Goal: Task Accomplishment & Management: Use online tool/utility

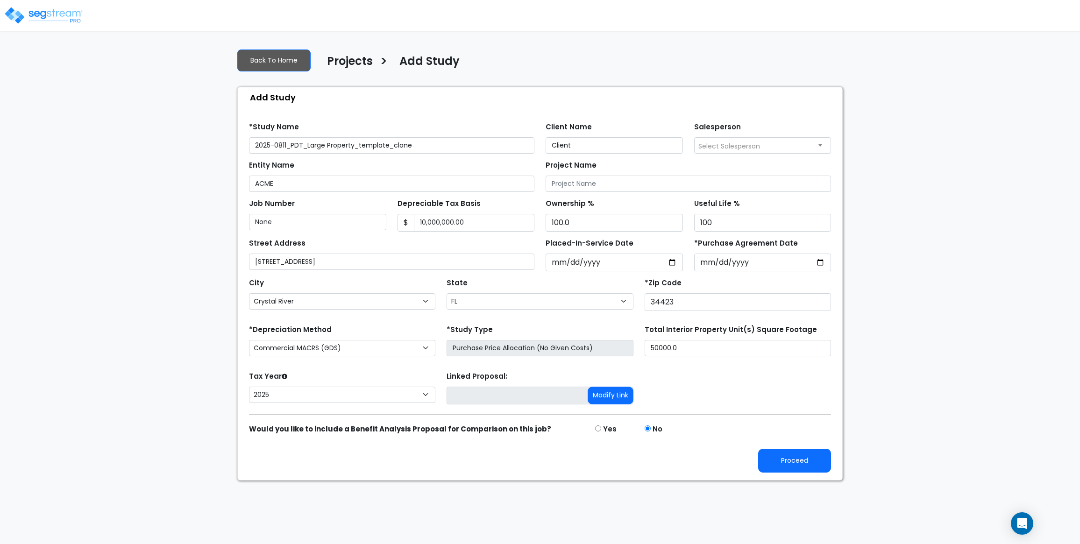
select select "Crystal River"
select select "FL"
select select "2025"
click at [45, 14] on img at bounding box center [43, 15] width 79 height 19
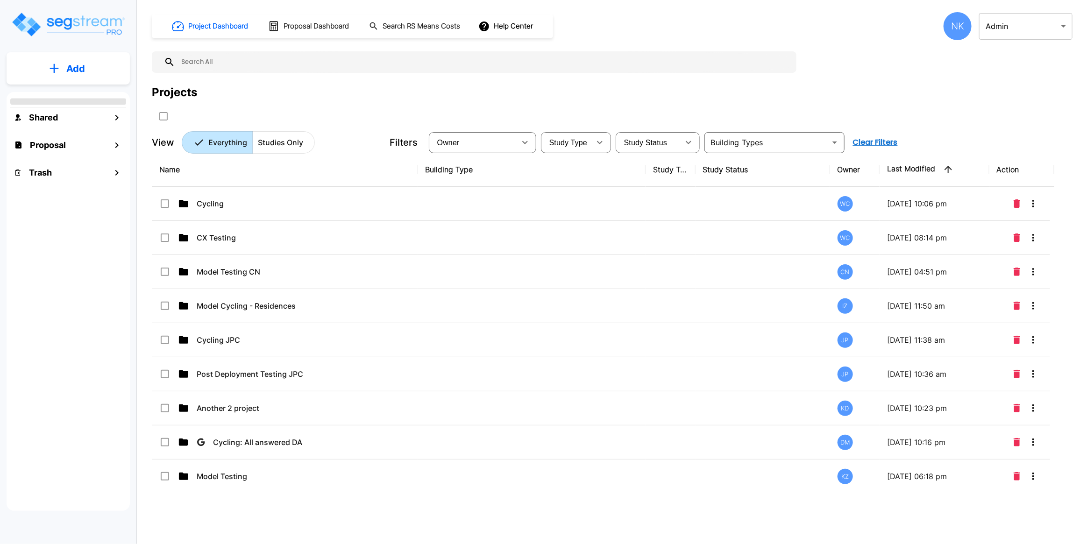
click at [292, 153] on button "Studies Only" at bounding box center [283, 142] width 63 height 22
click at [291, 148] on p "Studies Only" at bounding box center [280, 142] width 45 height 11
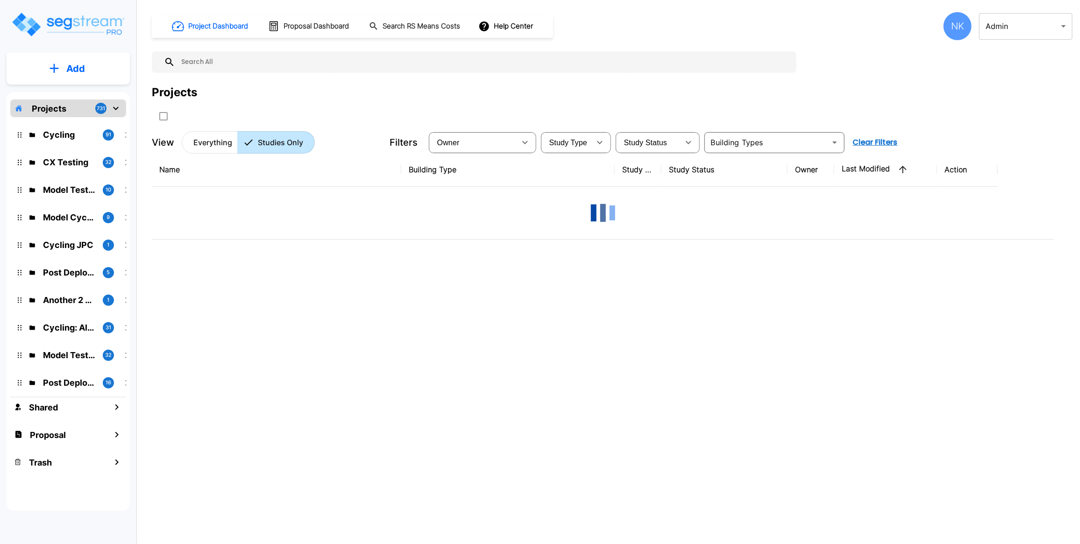
click at [290, 147] on p "Studies Only" at bounding box center [280, 142] width 45 height 11
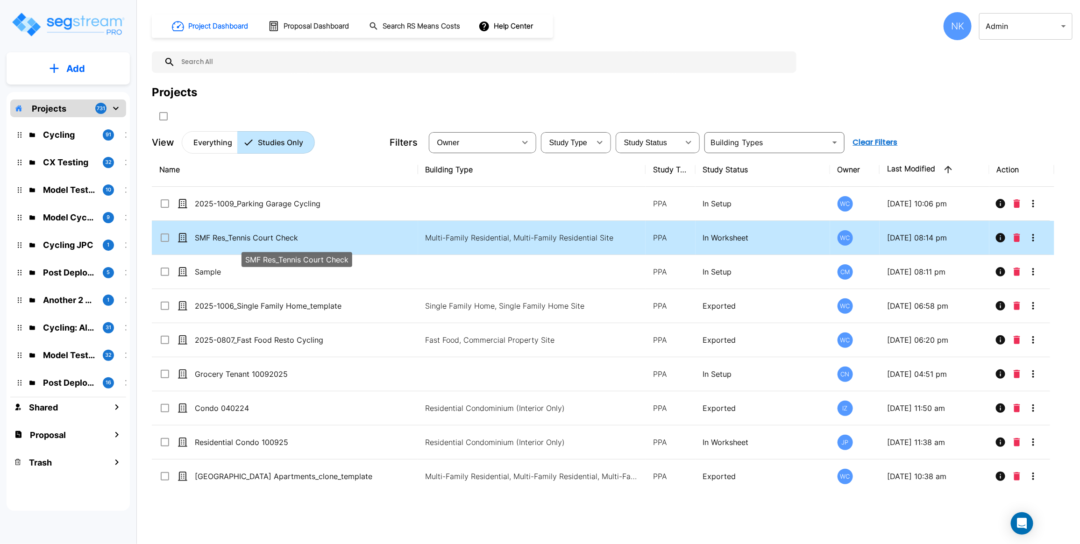
click at [279, 236] on p "SMF Res_Tennis Court Check" at bounding box center [296, 237] width 203 height 11
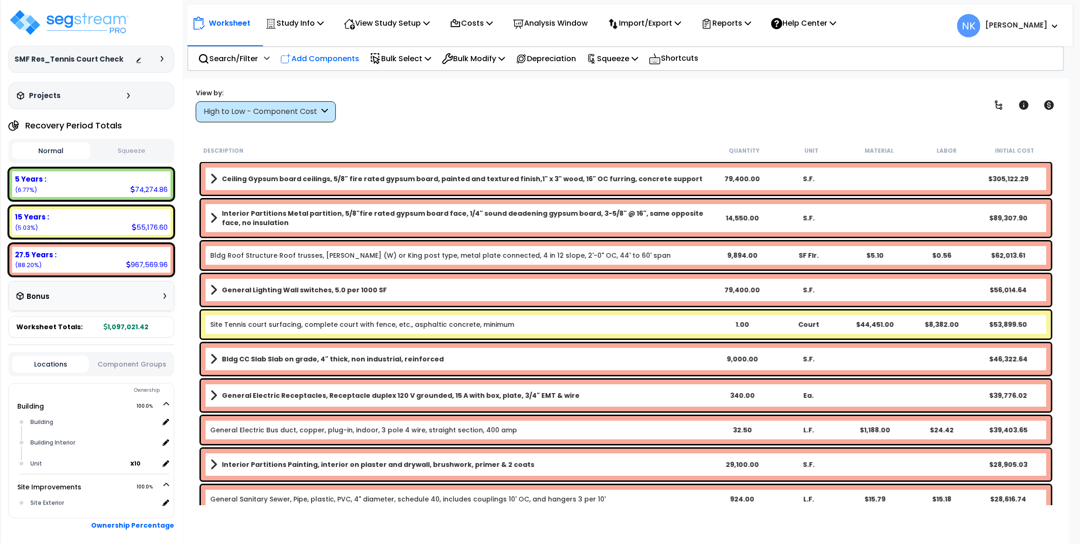
click at [330, 58] on p "Add Components" at bounding box center [319, 58] width 79 height 13
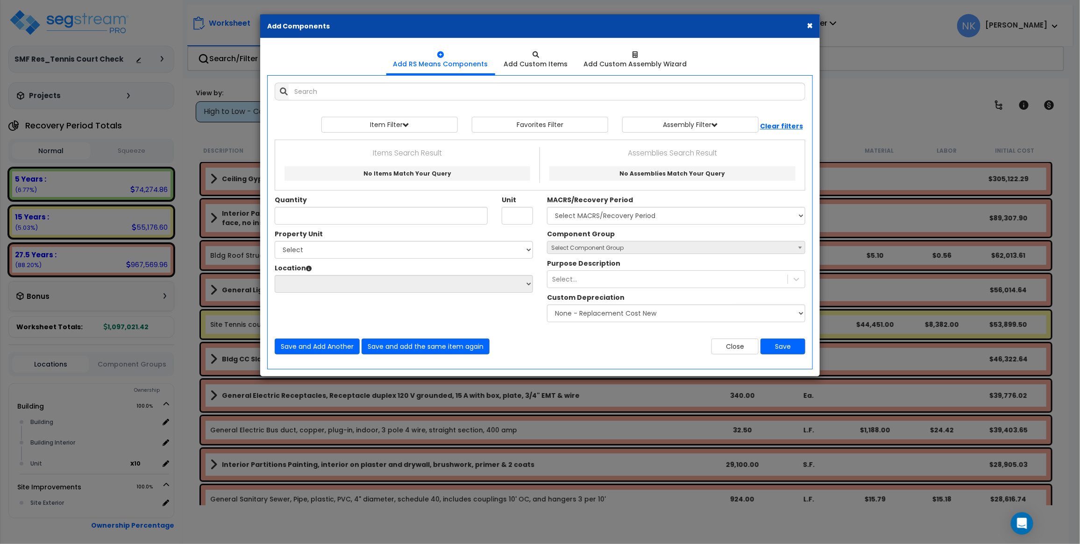
click at [410, 79] on div "Add Items Add Assemblies Both View/Modify Assembly" at bounding box center [540, 219] width 545 height 286
click at [417, 88] on input "text" at bounding box center [547, 92] width 517 height 18
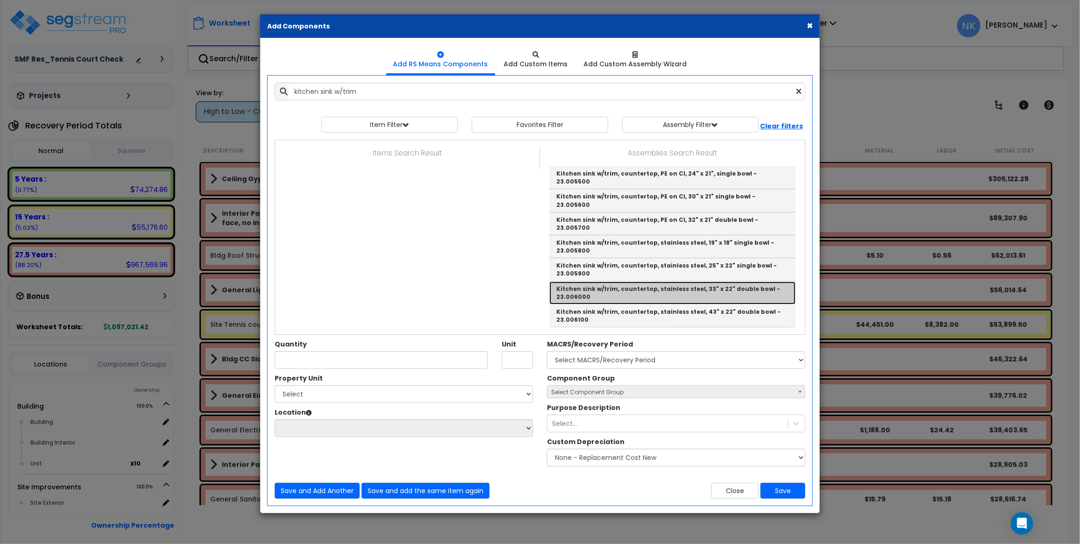
click at [601, 282] on link "Kitchen sink w/trim, countertop, stainless steel, 33" x 22" double bowl - 23.00…" at bounding box center [672, 293] width 246 height 23
type input "Kitchen sink w/trim, countertop, stainless steel, 33" x 22" double bowl - 23.00…"
type input "Ea."
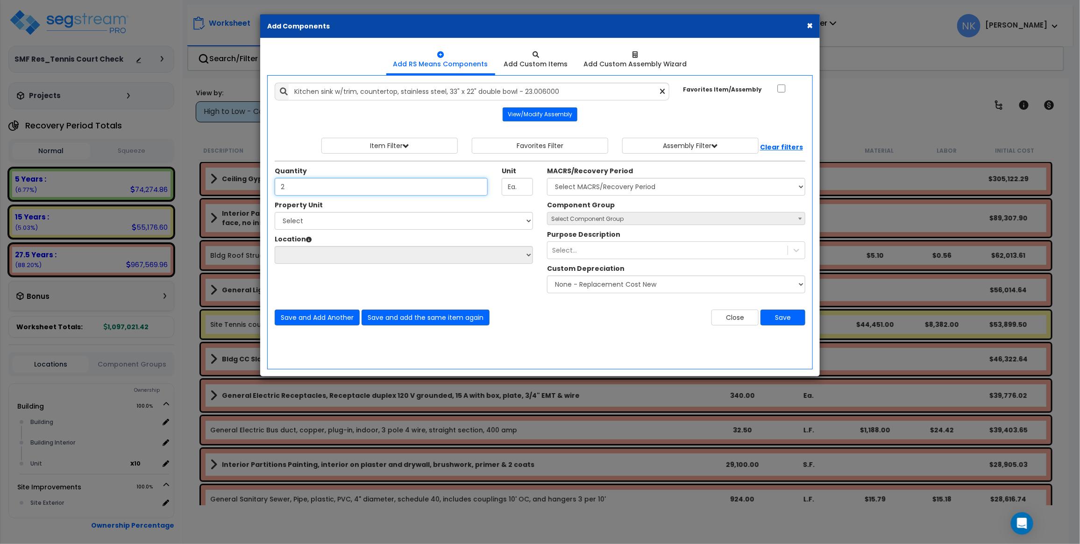
type input "2"
click at [584, 176] on label "MACRS/Recovery Period" at bounding box center [590, 170] width 86 height 9
click at [584, 178] on select "Select MACRS/Recovery Period 5 Years - 57.0 - Distributive Trades & Services 5 …" at bounding box center [676, 187] width 258 height 18
select select "3667"
click at [547, 178] on select "Select MACRS/Recovery Period 5 Years - 57.0 - Distributive Trades & Services 5 …" at bounding box center [676, 187] width 258 height 18
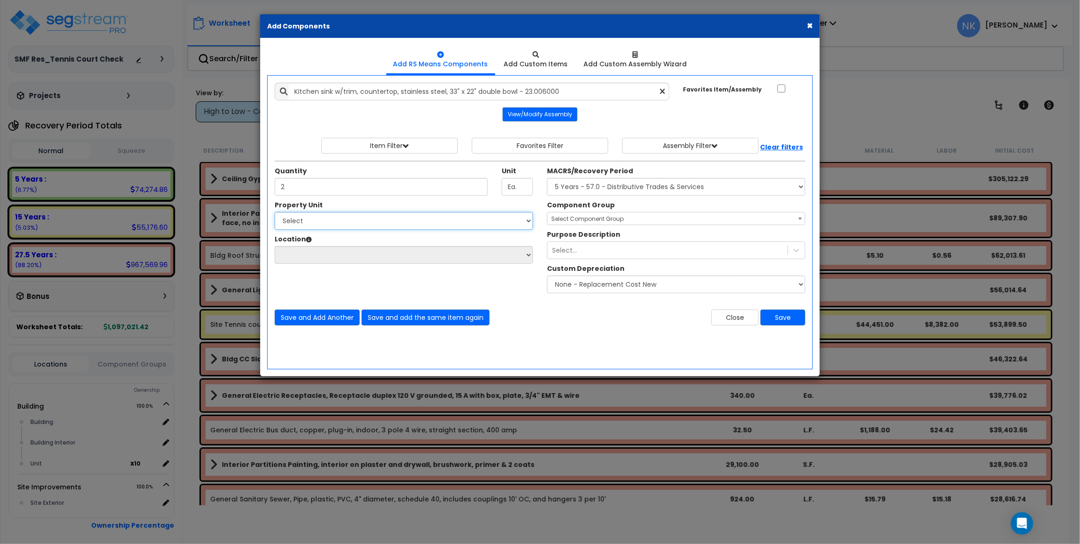
select select "176152"
click at [275, 213] on select "Select Building Site Improvements" at bounding box center [404, 221] width 258 height 18
select select "6"
click at [275, 247] on select "Select Building Building Interior Unit Add Additional Location" at bounding box center [404, 255] width 258 height 18
click at [576, 219] on span "Select Component Group" at bounding box center [587, 219] width 72 height 8
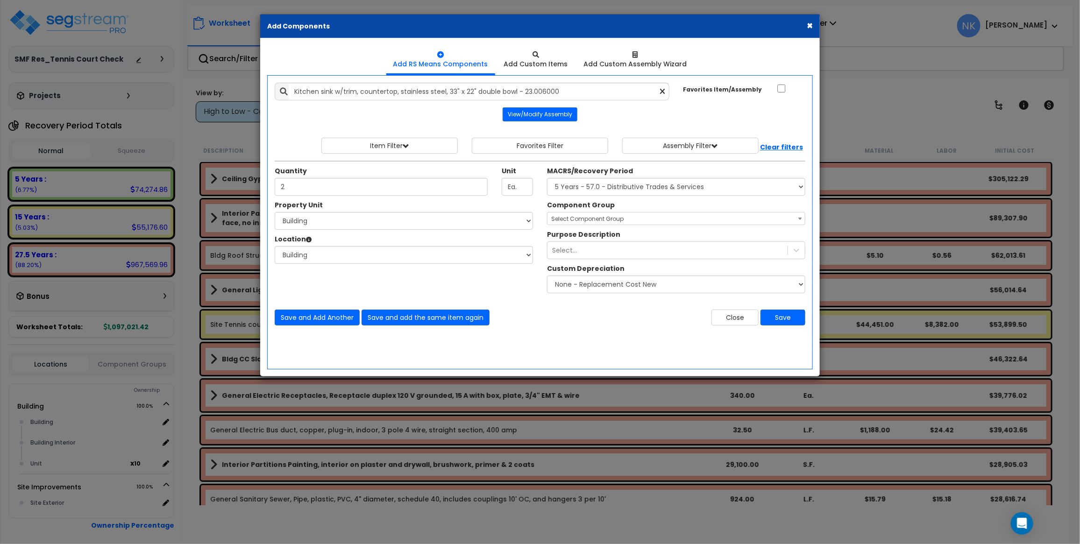
click at [608, 223] on span "Select Component Group" at bounding box center [587, 219] width 72 height 8
click at [620, 208] on div "Component Group Select Component Group 264.00 - KITCHEN PLUMBING 286.00 - LAUND…" at bounding box center [676, 212] width 272 height 25
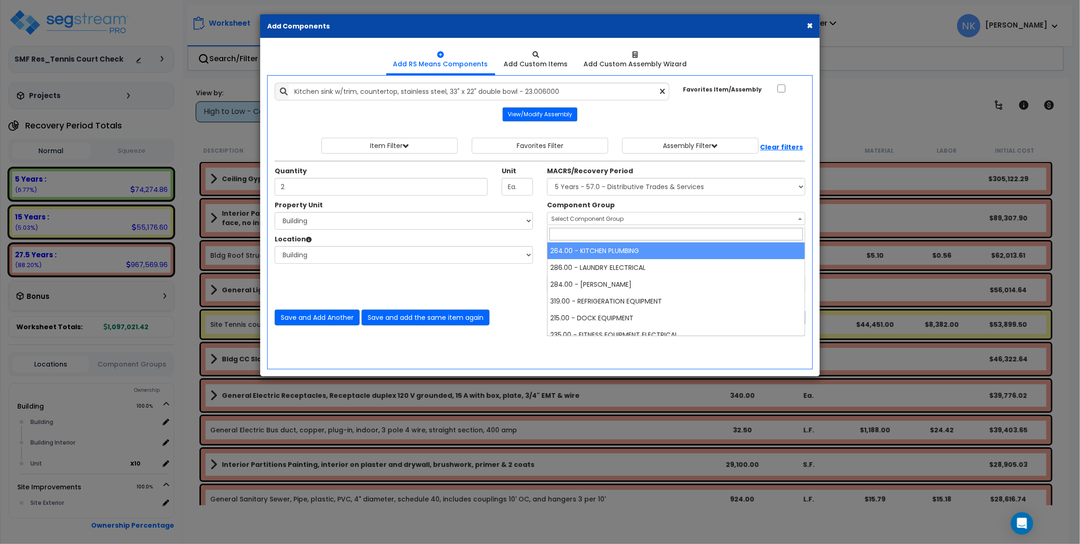
click at [746, 222] on span "Select Component Group" at bounding box center [675, 219] width 257 height 13
click at [750, 208] on div "Component Group Select Component Group 264.00 - KITCHEN PLUMBING 286.00 - LAUND…" at bounding box center [676, 212] width 272 height 25
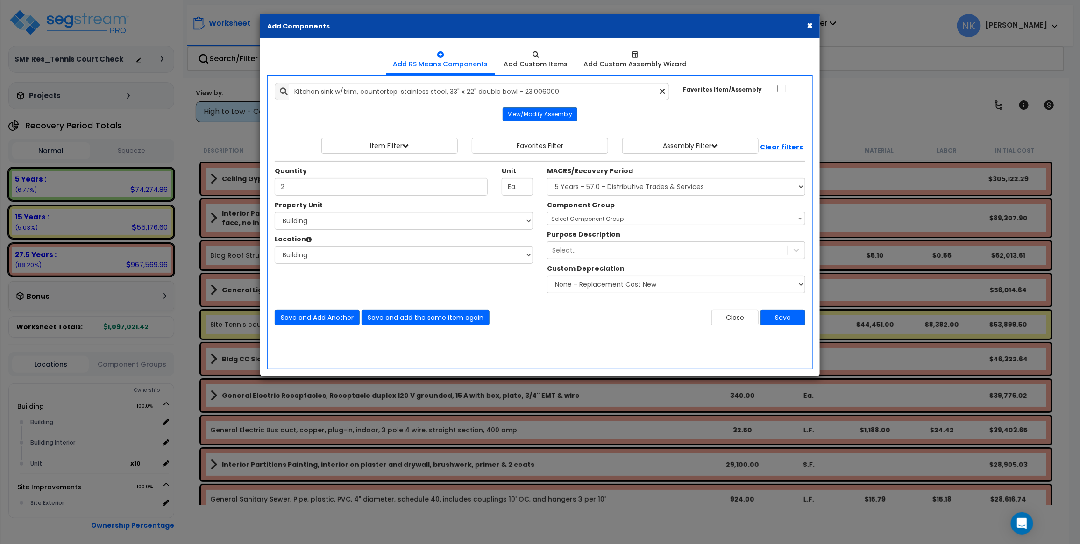
click at [800, 220] on b at bounding box center [800, 219] width 4 height 2
click at [741, 206] on div "Component Group Select Component Group 264.00 - KITCHEN PLUMBING 286.00 - LAUND…" at bounding box center [676, 212] width 272 height 25
click at [578, 218] on span "Select Component Group" at bounding box center [587, 219] width 72 height 8
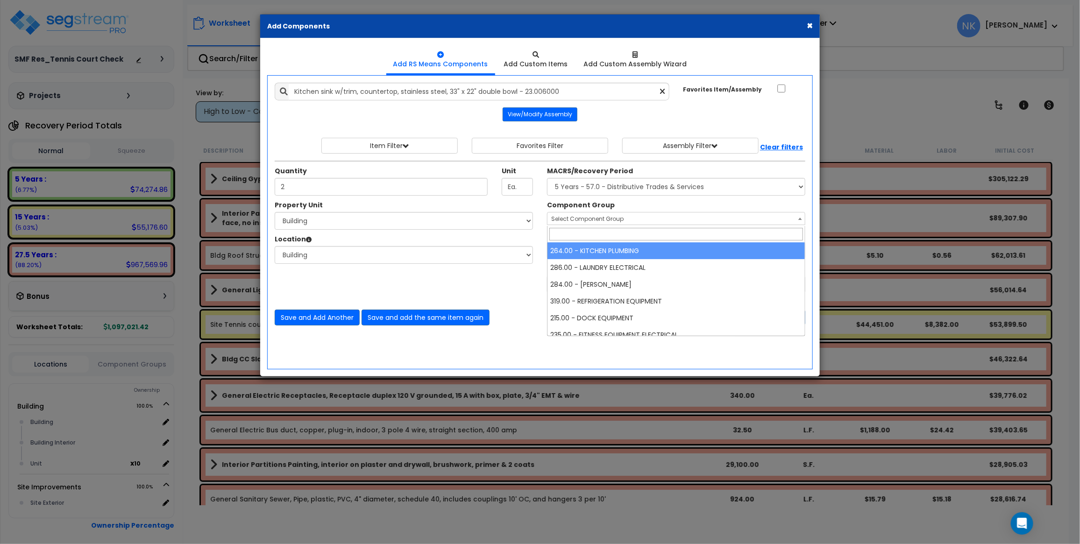
click at [625, 205] on div "Component Group Select Component Group 264.00 - KITCHEN PLUMBING 286.00 - LAUND…" at bounding box center [676, 212] width 272 height 25
click at [625, 213] on span "Select Component Group" at bounding box center [675, 219] width 257 height 13
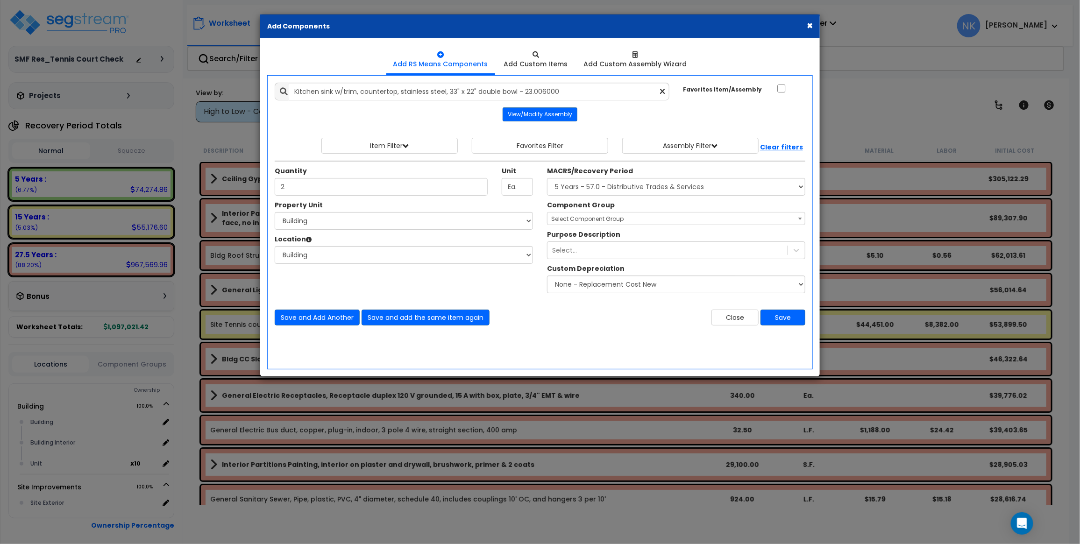
click at [648, 206] on div "Component Group Select Component Group 264.00 - KITCHEN PLUMBING 286.00 - LAUND…" at bounding box center [676, 212] width 272 height 25
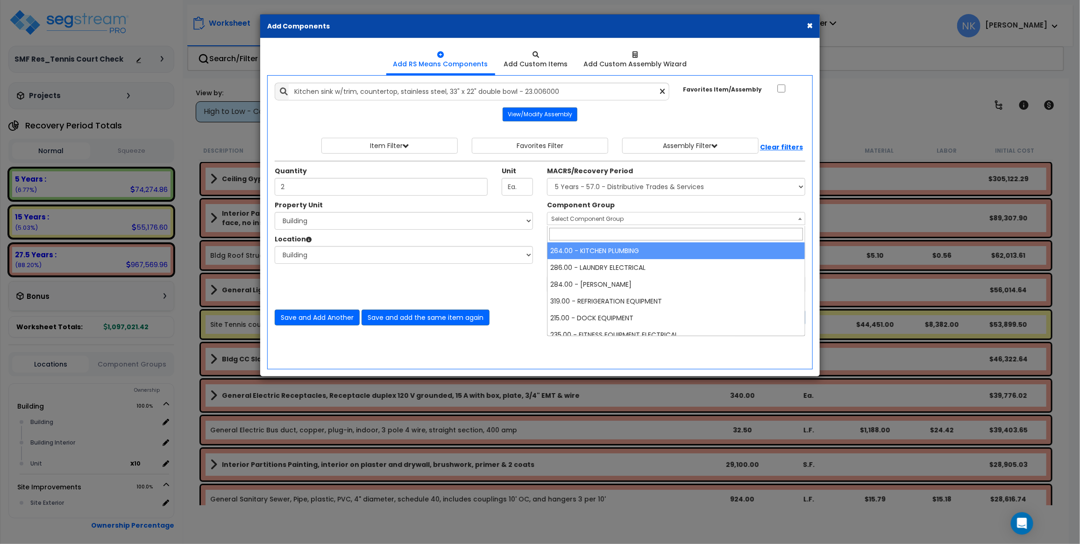
click at [684, 215] on span "Select Component Group" at bounding box center [675, 219] width 257 height 13
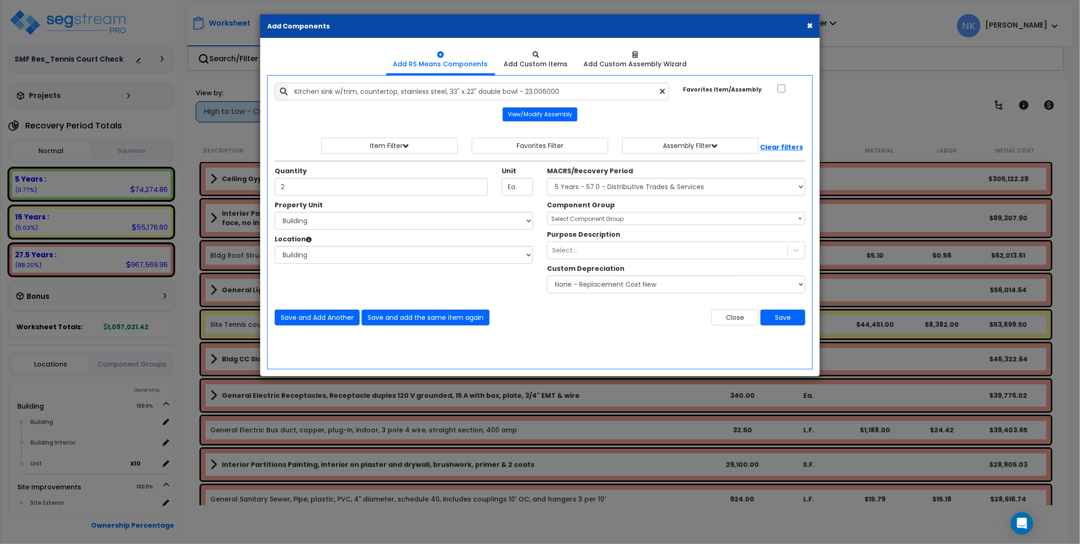
click at [700, 208] on div "Component Group Select Component Group 264.00 - KITCHEN PLUMBING 286.00 - LAUND…" at bounding box center [676, 212] width 272 height 25
click at [738, 217] on span "Select Component Group" at bounding box center [675, 219] width 257 height 13
click at [693, 204] on div "Component Group Select Component Group 264.00 - KITCHEN PLUMBING 286.00 - LAUND…" at bounding box center [676, 212] width 272 height 25
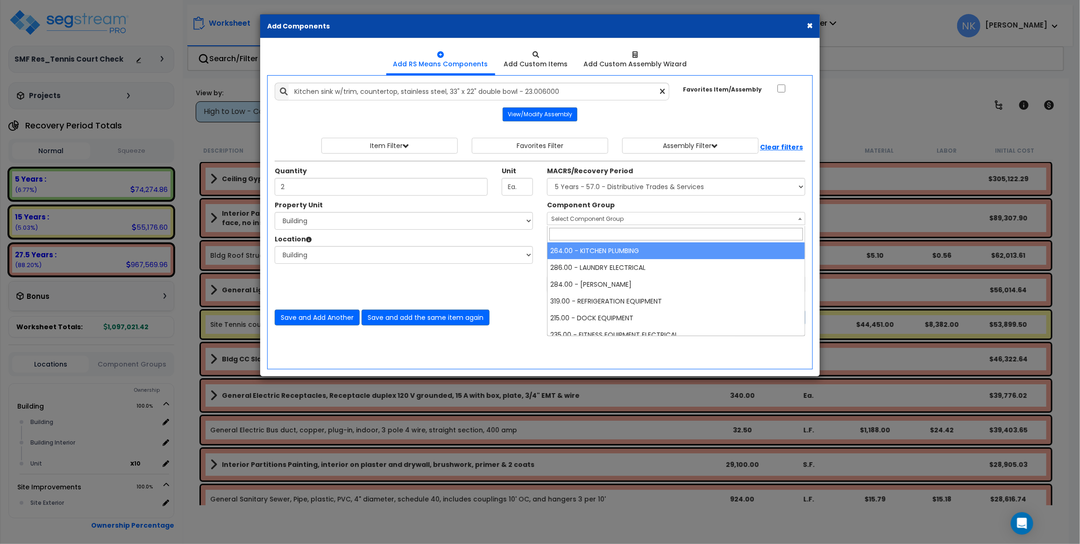
click at [561, 223] on span "Select Component Group" at bounding box center [587, 219] width 72 height 8
click at [575, 219] on span "Select Component Group" at bounding box center [587, 219] width 72 height 8
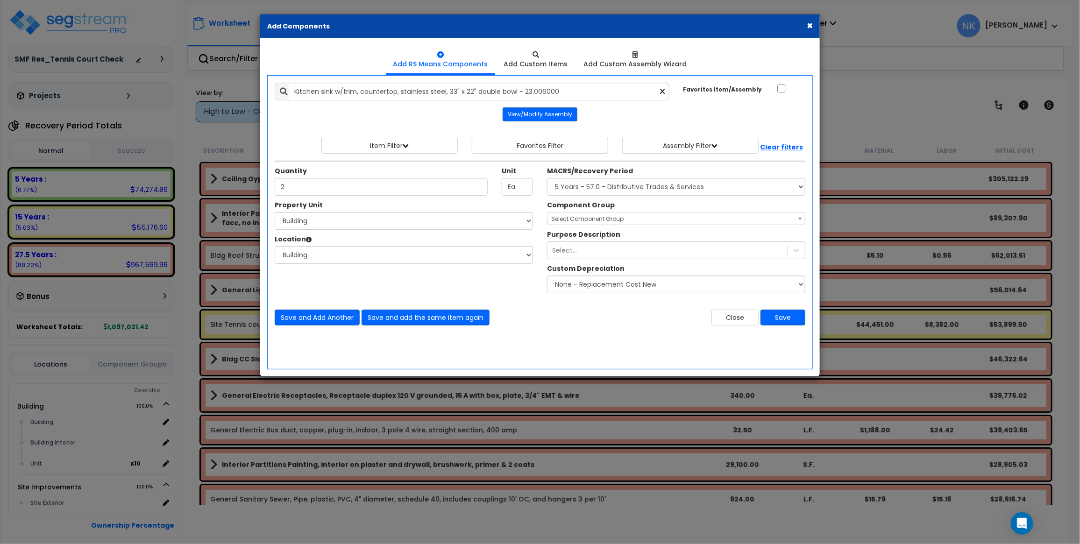
click at [621, 219] on span "Select Component Group" at bounding box center [587, 219] width 72 height 8
click at [650, 219] on span "Select Component Group" at bounding box center [675, 219] width 257 height 13
click at [706, 219] on span "Select Component Group" at bounding box center [675, 219] width 257 height 13
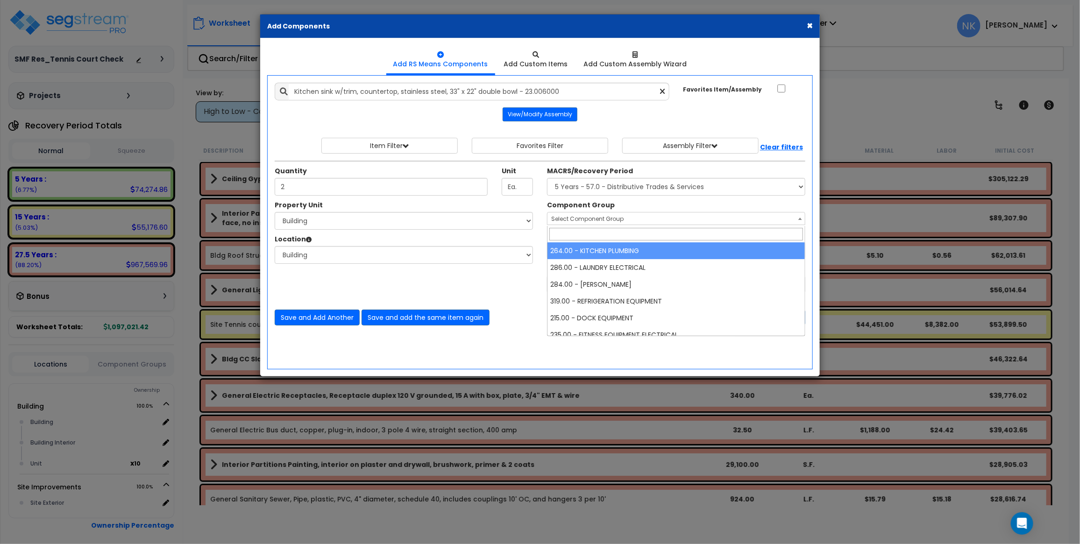
click at [743, 222] on span "Select Component Group" at bounding box center [675, 219] width 257 height 13
click at [765, 223] on span "Select Component Group" at bounding box center [675, 219] width 257 height 13
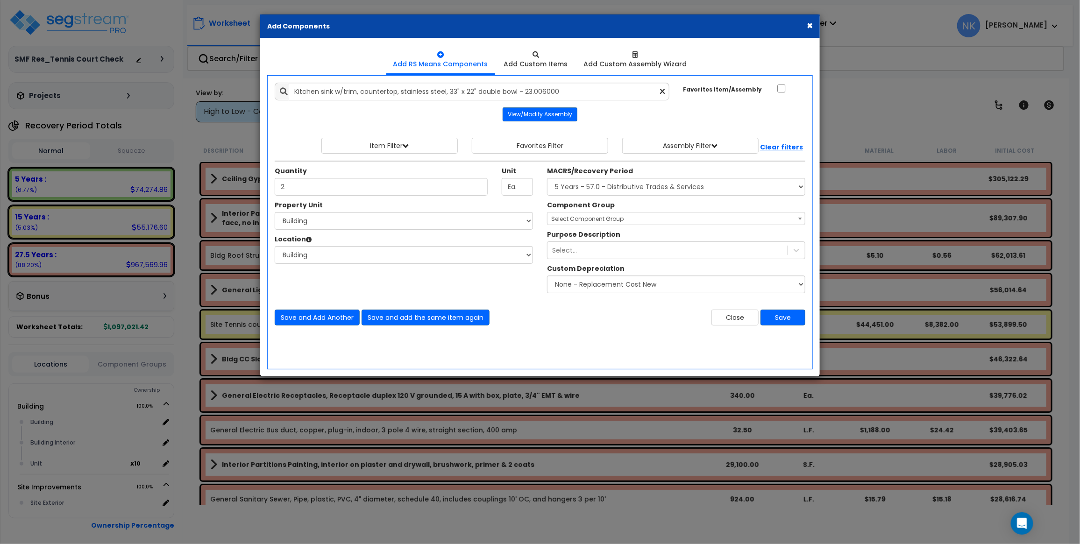
click at [787, 220] on span "Select Component Group" at bounding box center [675, 219] width 257 height 13
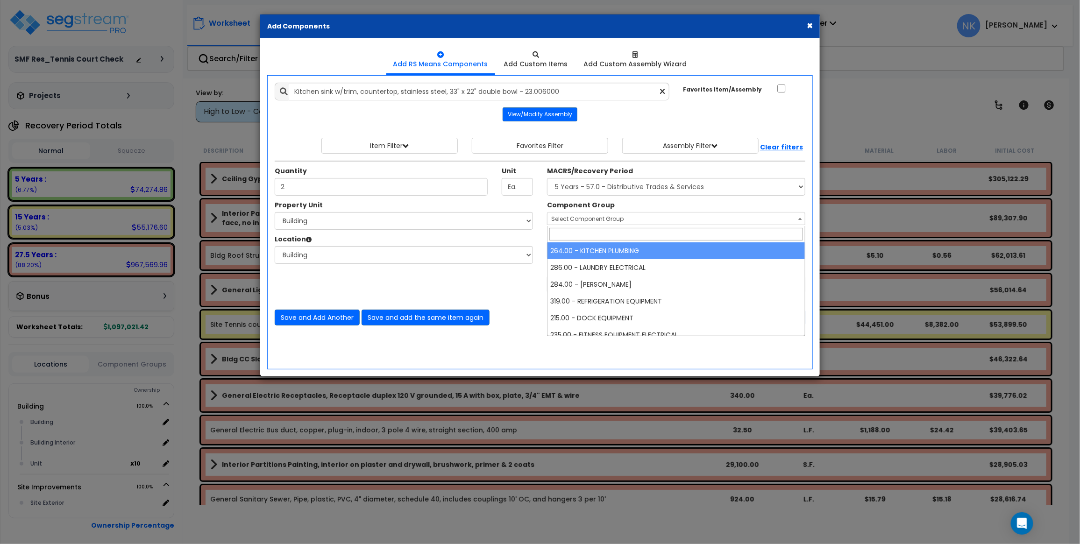
click at [802, 218] on span at bounding box center [800, 219] width 9 height 12
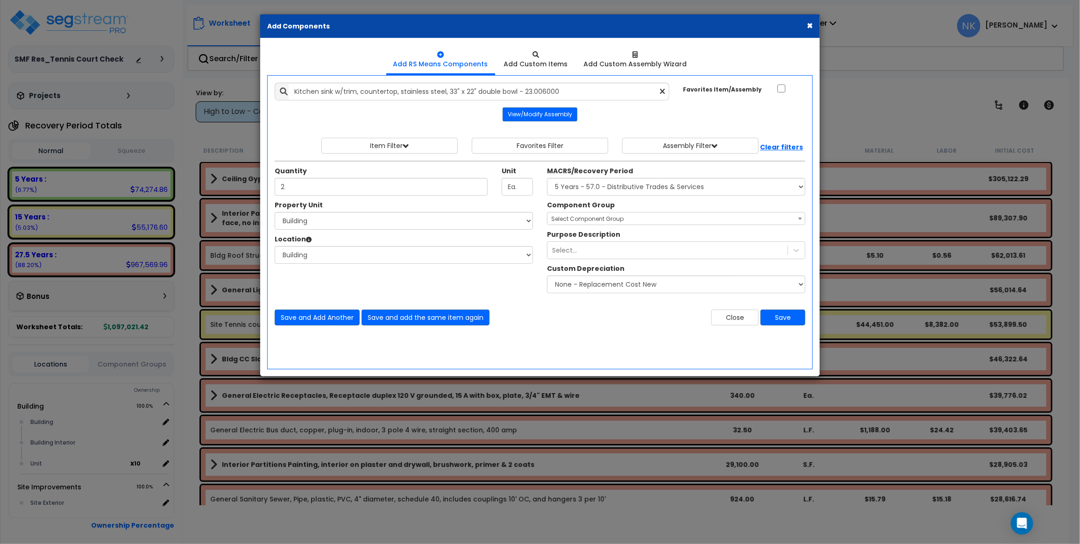
click at [789, 209] on div "Component Group Select Component Group 264.00 - KITCHEN PLUMBING 286.00 - LAUND…" at bounding box center [676, 212] width 272 height 25
click at [588, 219] on span "Select Component Group" at bounding box center [587, 219] width 72 height 8
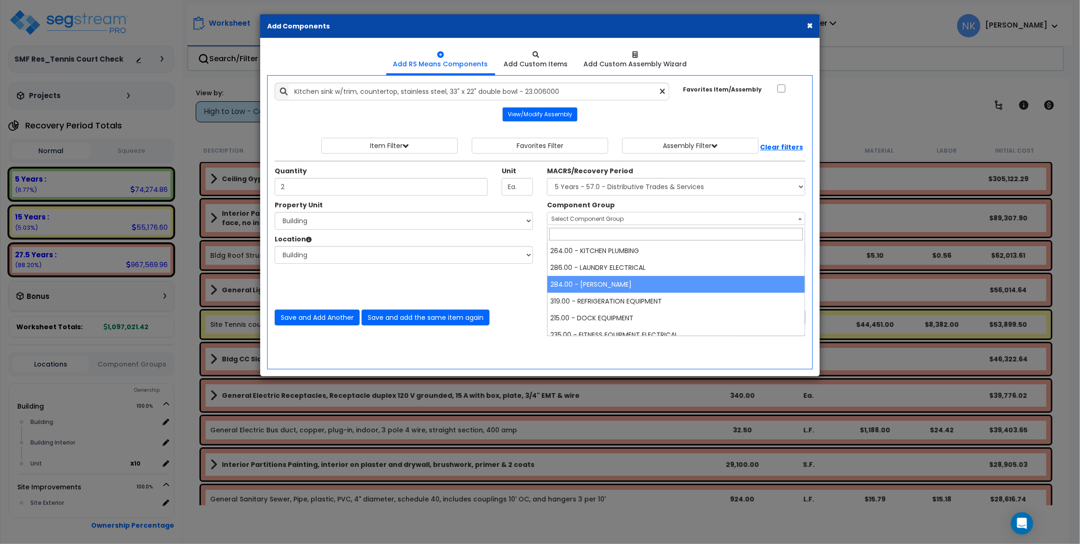
select select "47"
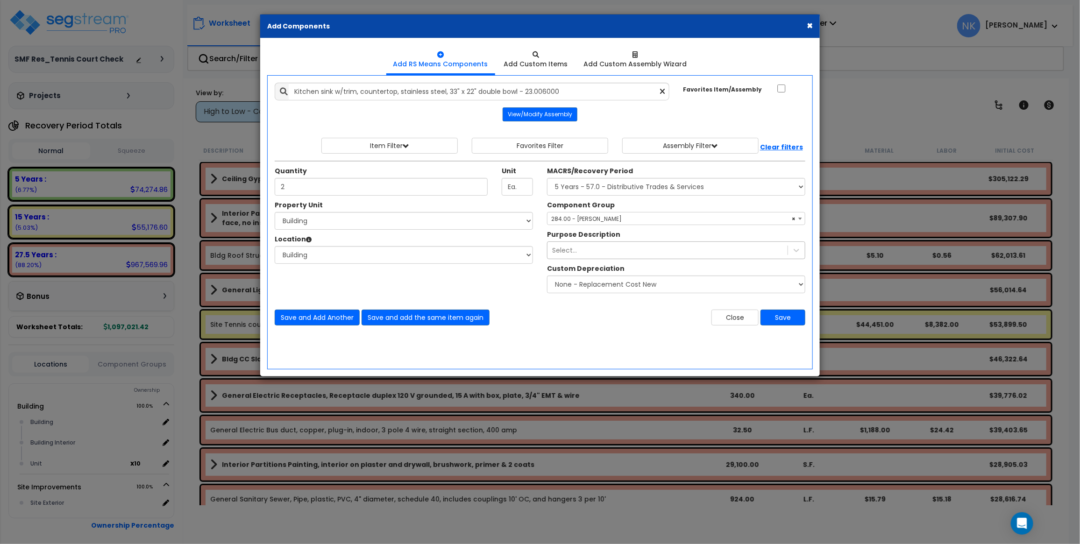
click at [603, 243] on div "Select..." at bounding box center [667, 250] width 240 height 15
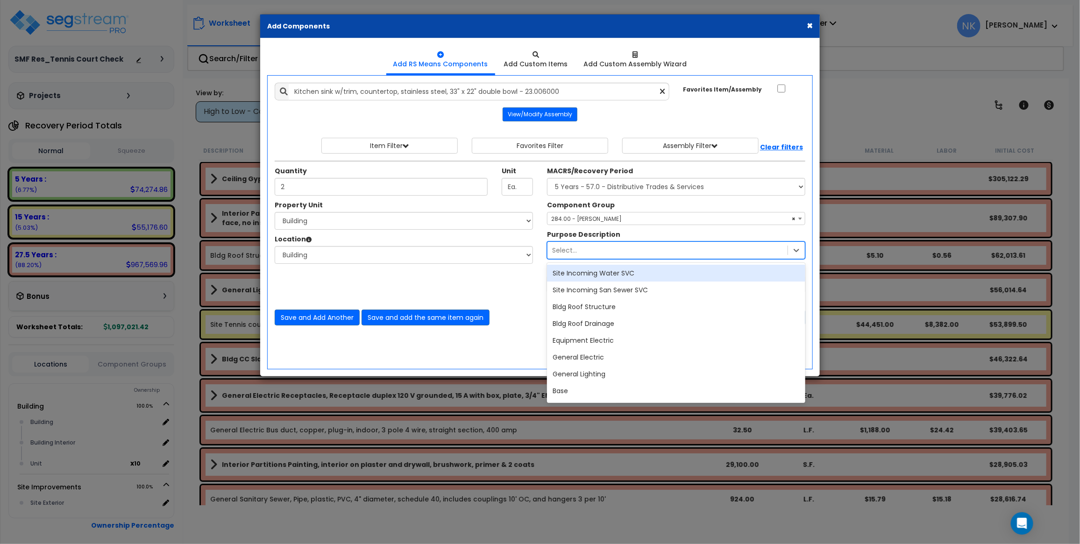
click at [603, 244] on div "Select..." at bounding box center [667, 250] width 240 height 15
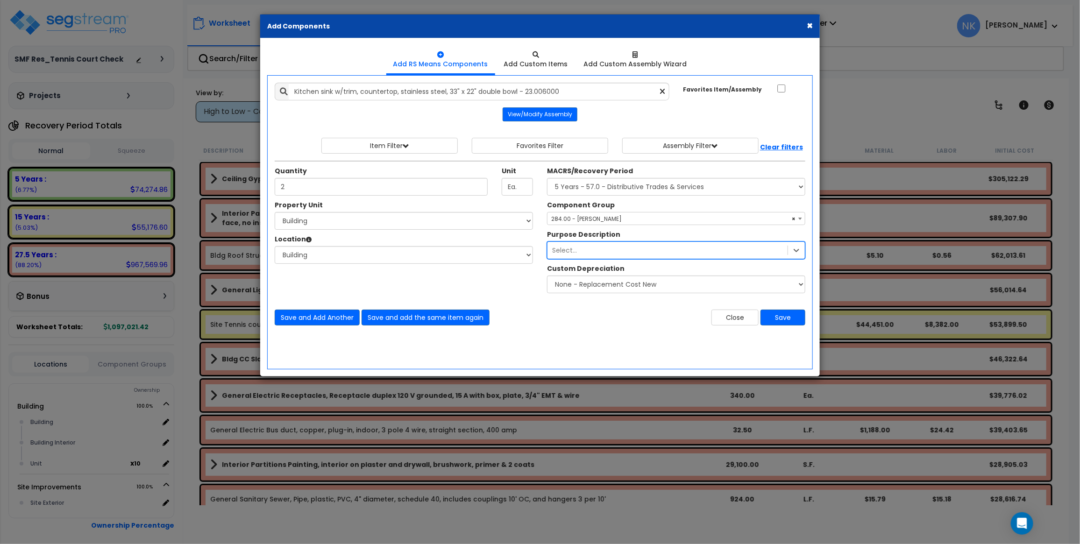
click at [603, 235] on label "Purpose Description" at bounding box center [583, 234] width 73 height 9
click at [602, 211] on div "Component Group Select Component Group 264.00 - KITCHEN PLUMBING 286.00 - LAUND…" at bounding box center [676, 212] width 272 height 25
click at [603, 215] on span "× 284.00 - LAUNDRY PLUMBING" at bounding box center [675, 219] width 257 height 13
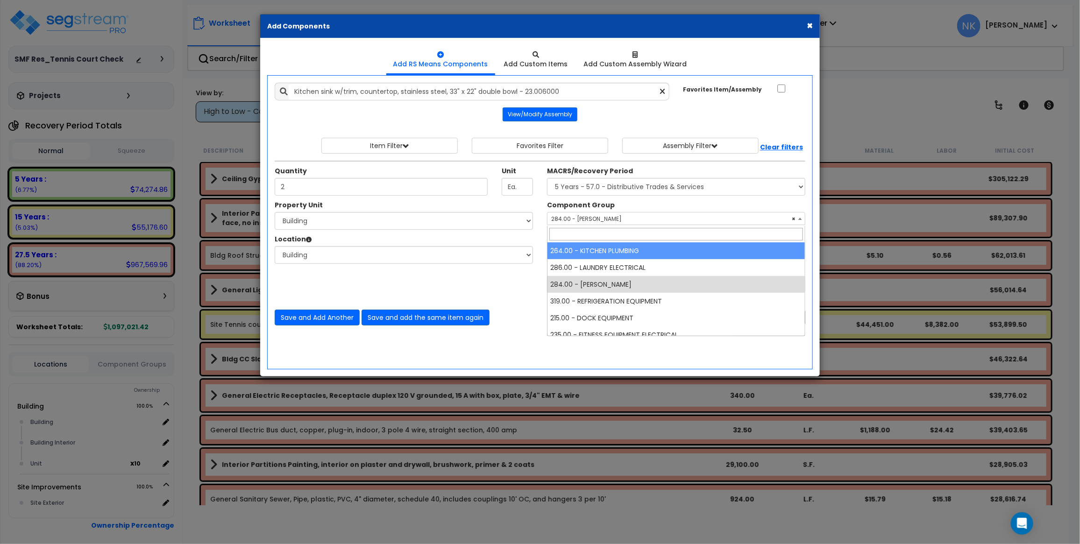
click at [604, 233] on input "search" at bounding box center [676, 234] width 254 height 13
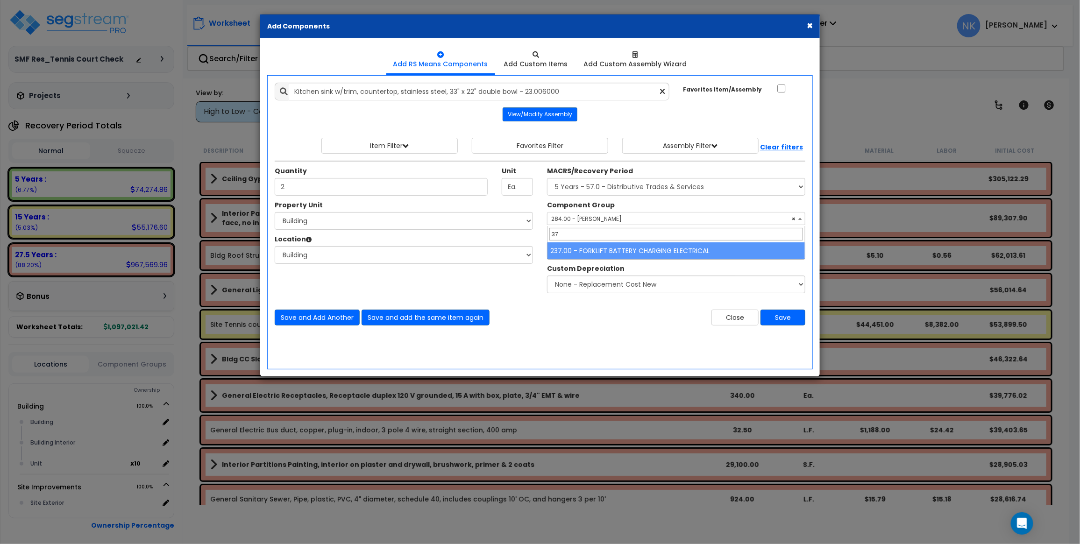
type input "3"
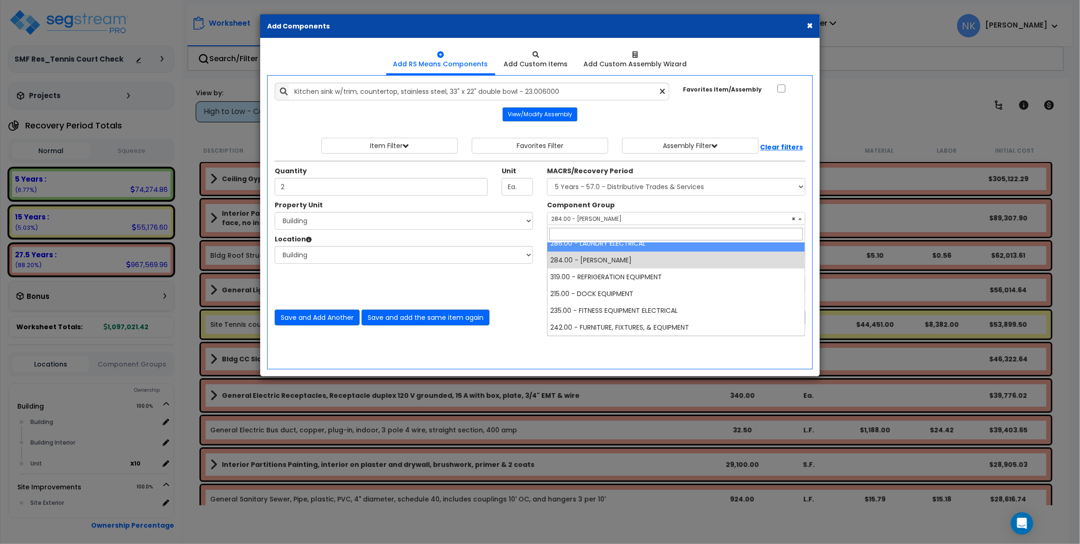
scroll to position [10, 0]
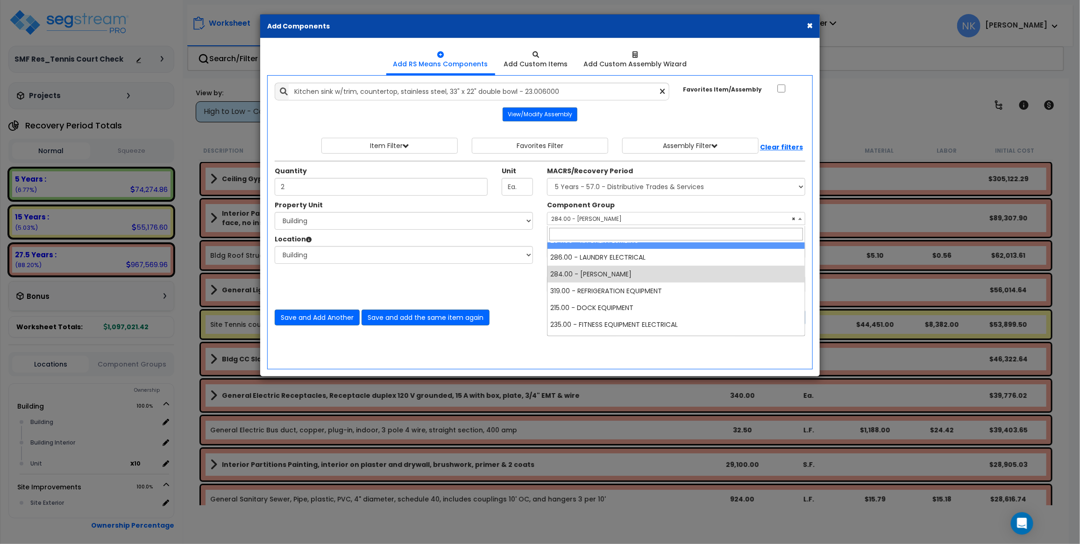
click at [594, 235] on input "search" at bounding box center [676, 234] width 254 height 13
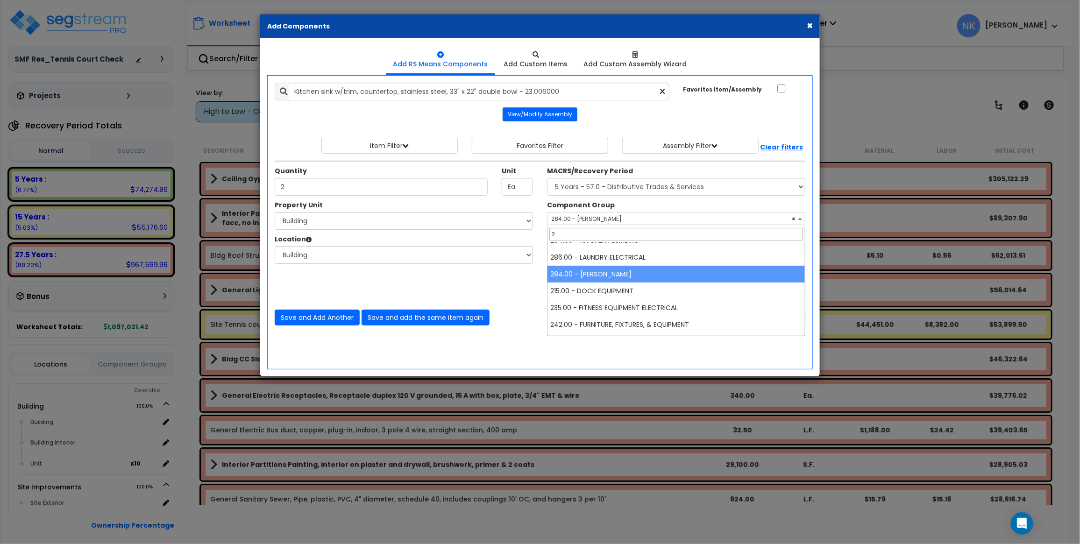
scroll to position [0, 0]
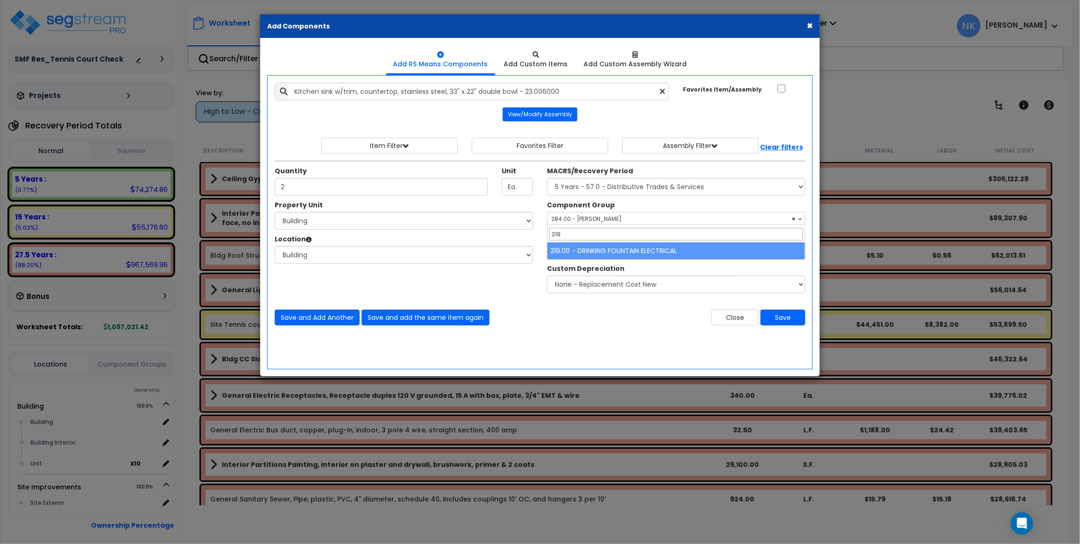
click at [603, 235] on input "219" at bounding box center [676, 234] width 254 height 13
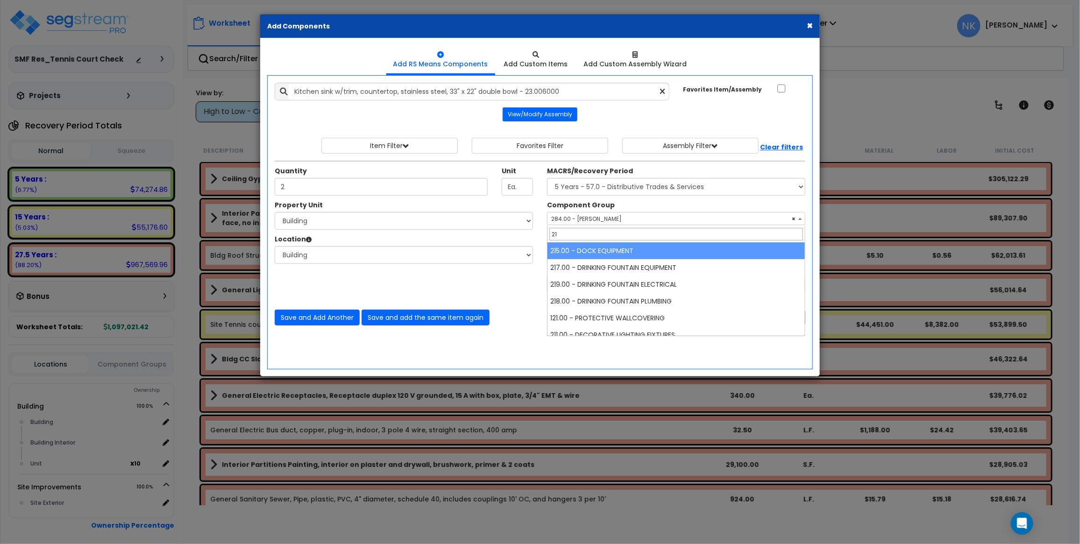
type input "2"
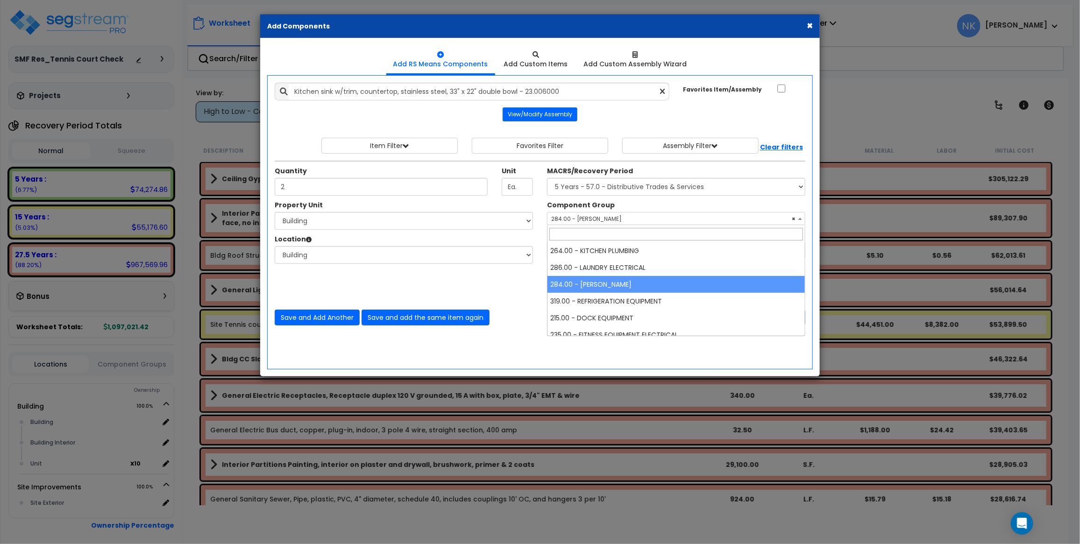
click at [513, 310] on div "Save and Add Another Save and add the same item again Close Save" at bounding box center [540, 312] width 545 height 28
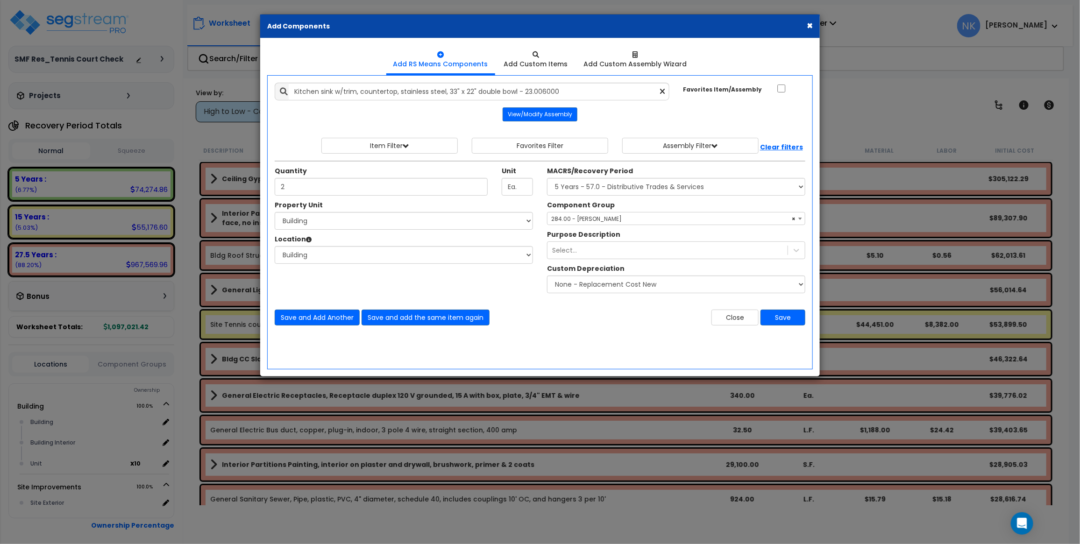
select select
click at [505, 286] on div "Property Unit Select Building Site Improvements" at bounding box center [540, 249] width 545 height 98
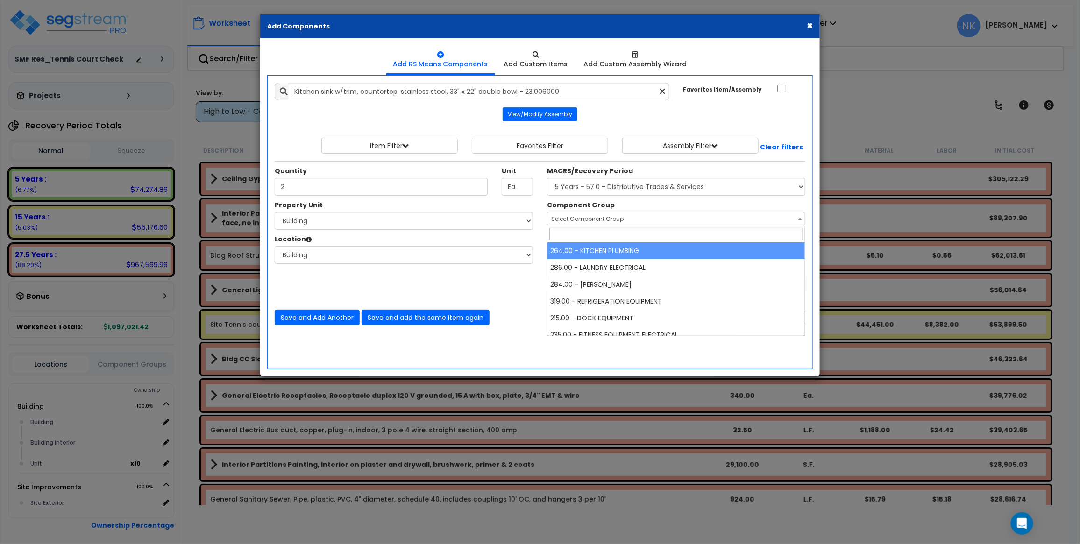
click at [676, 219] on span "Select Component Group" at bounding box center [675, 219] width 257 height 13
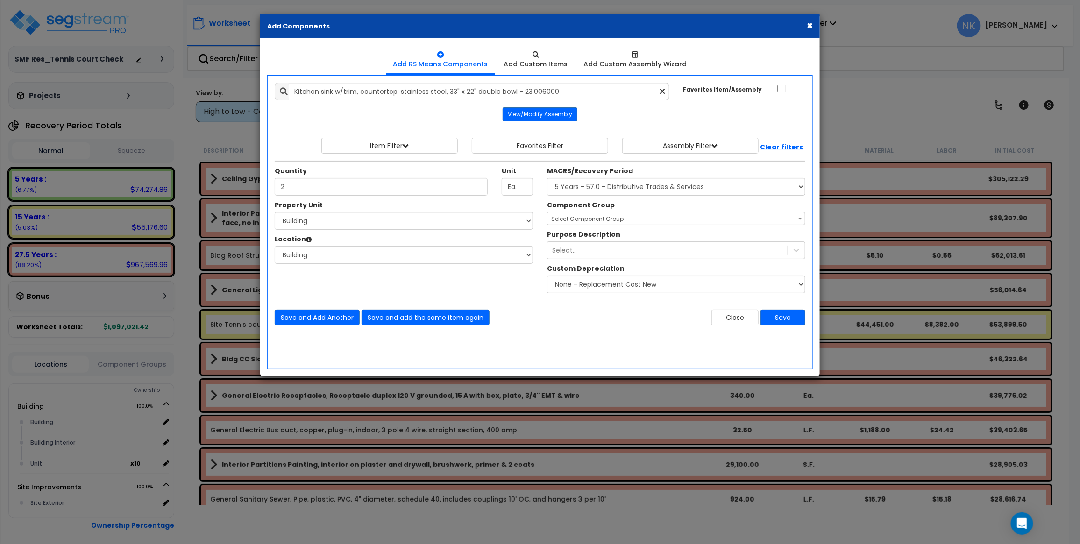
click at [664, 204] on div "Component Group Select Component Group 264.00 - KITCHEN PLUMBING 286.00 - LAUND…" at bounding box center [676, 212] width 272 height 25
click at [547, 178] on select "Select MACRS/Recovery Period 5 Years - 57.0 - Distributive Trades & Services 5 …" at bounding box center [676, 187] width 258 height 18
click at [652, 228] on div "Component Group Select Component Group Select Component Group Purpose Descripti…" at bounding box center [676, 249] width 272 height 98
click at [652, 222] on span "Select Component Group" at bounding box center [675, 219] width 257 height 13
click at [547, 178] on select "Select MACRS/Recovery Period 5 Years - 57.0 - Distributive Trades & Services 5 …" at bounding box center [676, 187] width 258 height 18
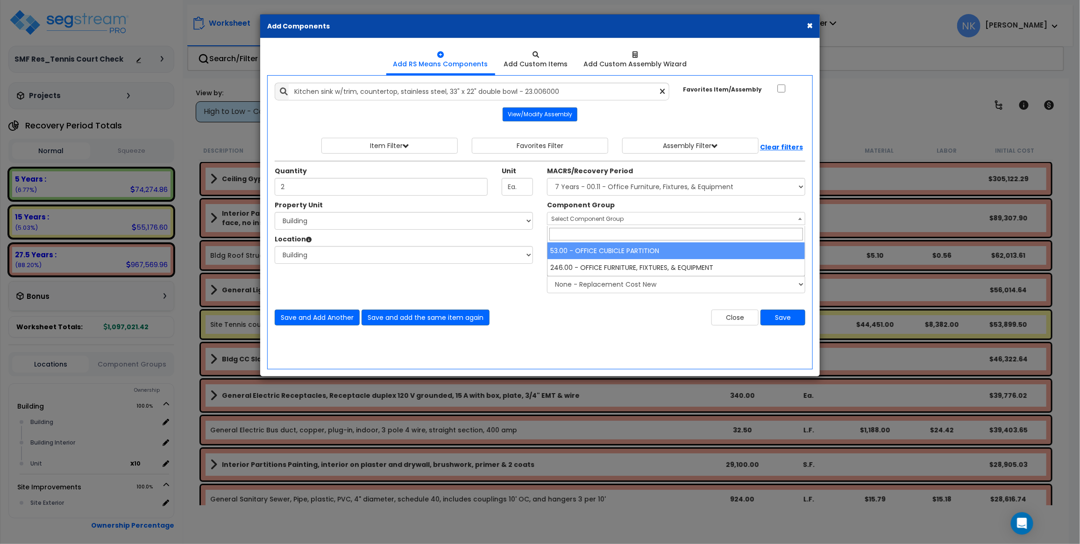
click at [631, 216] on span "Select Component Group" at bounding box center [675, 219] width 257 height 13
click at [634, 208] on div "Component Group Select Component Group 53.00 - OFFICE CUBICLE PARTITION 246.00 …" at bounding box center [676, 212] width 272 height 25
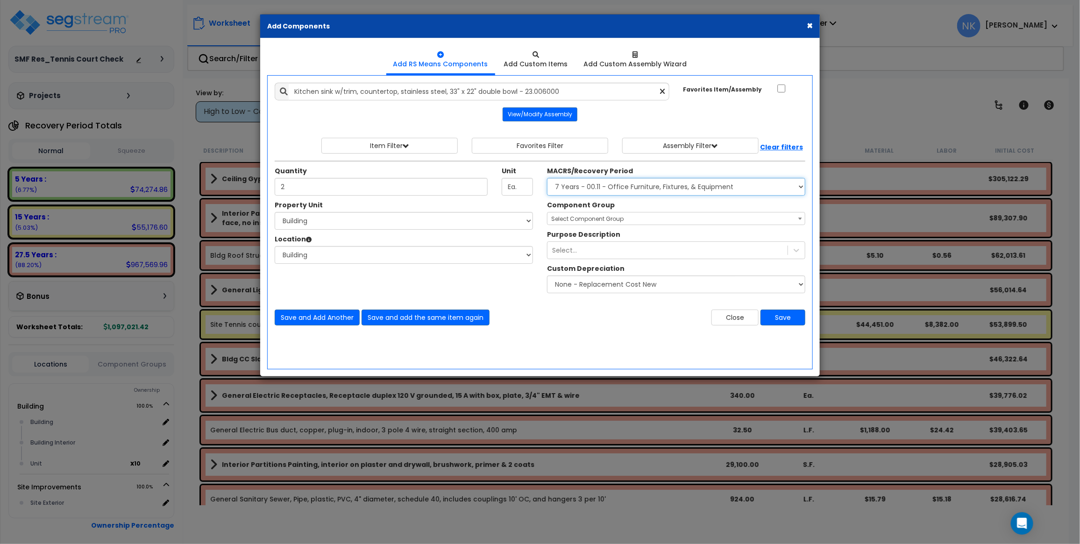
select select "3667"
click at [547, 178] on select "Select MACRS/Recovery Period 5 Years - 57.0 - Distributive Trades & Services 5 …" at bounding box center [676, 187] width 258 height 18
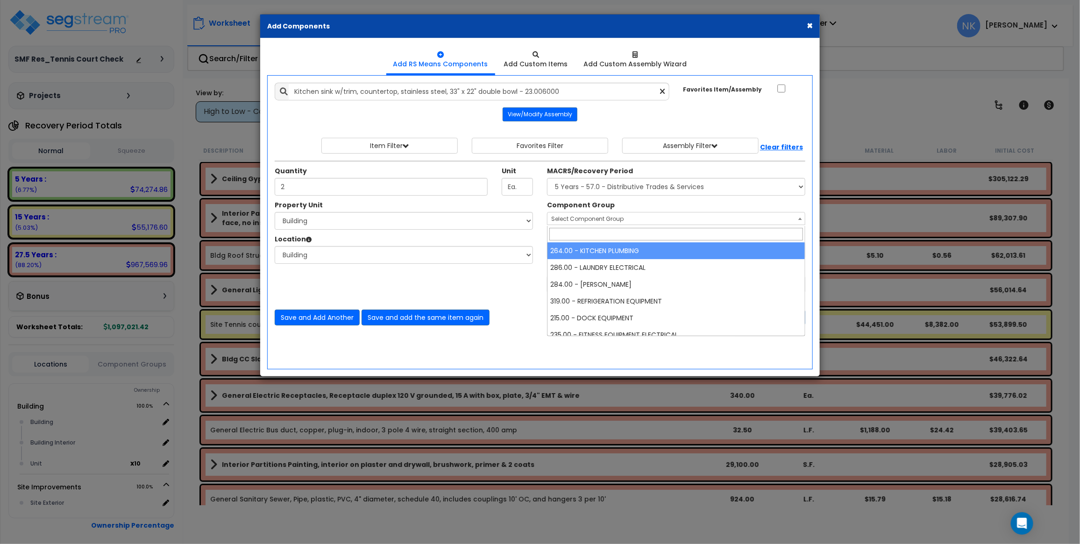
click at [611, 219] on span "Select Component Group" at bounding box center [587, 219] width 72 height 8
click at [636, 207] on div "Component Group Select Component Group 264.00 - KITCHEN PLUMBING 286.00 - LAUND…" at bounding box center [676, 212] width 272 height 25
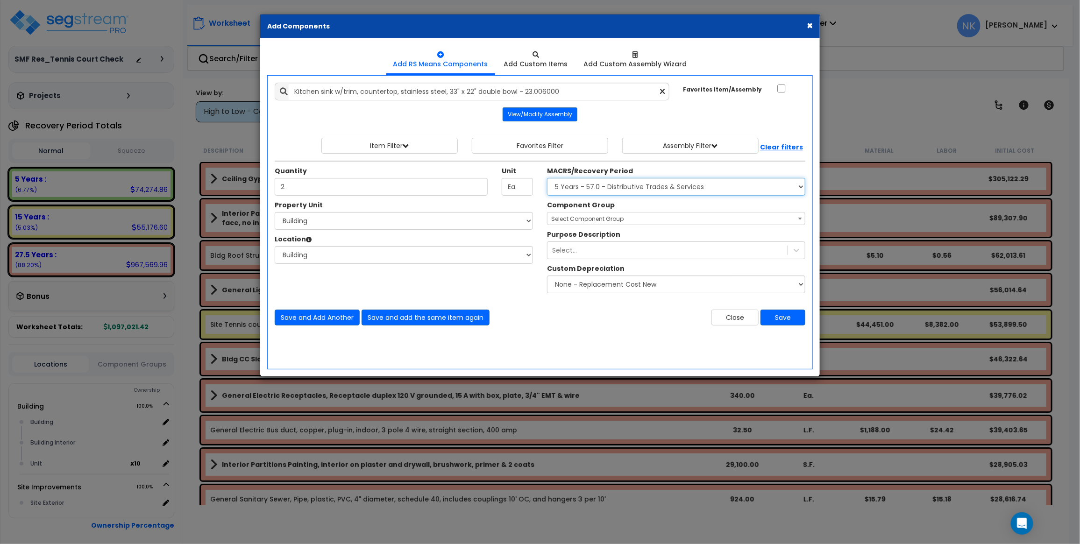
click at [547, 178] on select "Select MACRS/Recovery Period 5 Years - 57.0 - Distributive Trades & Services 5 …" at bounding box center [676, 187] width 258 height 18
drag, startPoint x: 666, startPoint y: 188, endPoint x: 661, endPoint y: 164, distance: 24.4
click at [661, 164] on div "Quantity 2 Unit Ea. MACRS/Recovery Period" at bounding box center [540, 181] width 545 height 40
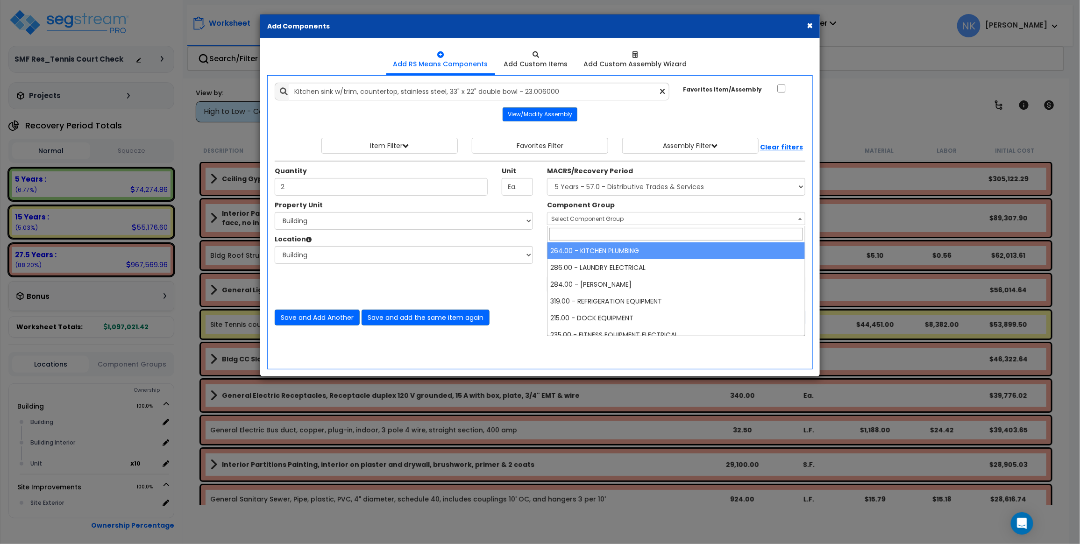
click at [686, 218] on span "Select Component Group" at bounding box center [675, 219] width 257 height 13
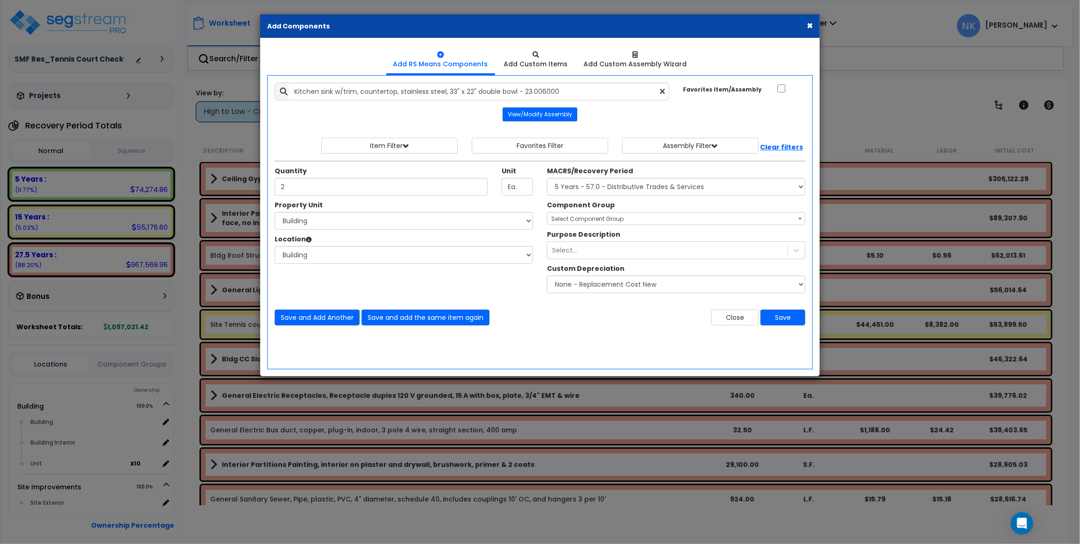
click at [654, 206] on div "Component Group Select Component Group 264.00 - KITCHEN PLUMBING 286.00 - LAUND…" at bounding box center [676, 212] width 272 height 25
click at [605, 219] on span "Select Component Group" at bounding box center [587, 219] width 72 height 8
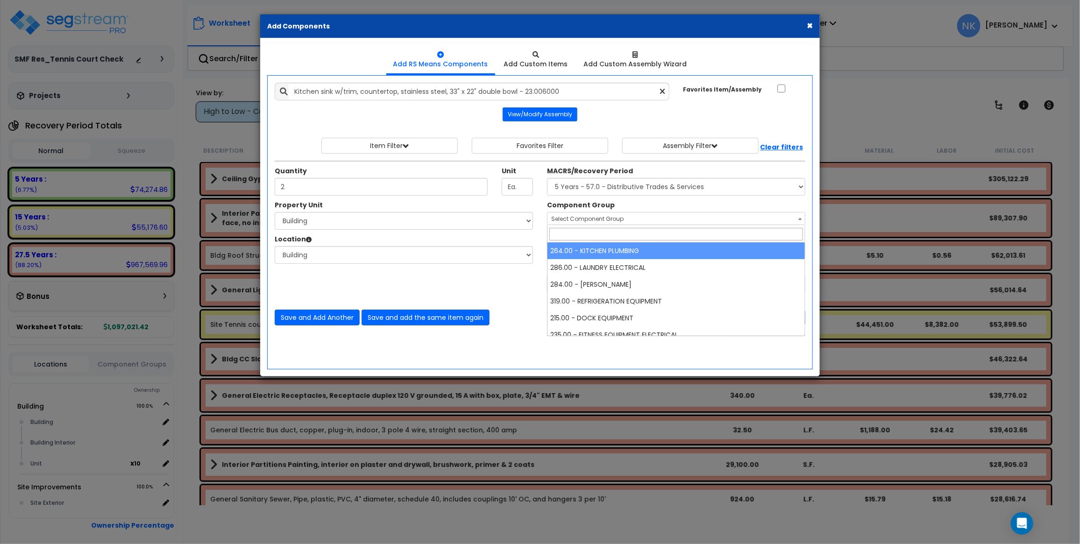
click at [807, 26] on button "×" at bounding box center [810, 26] width 6 height 10
click at [806, 26] on p "Help Center" at bounding box center [803, 23] width 65 height 13
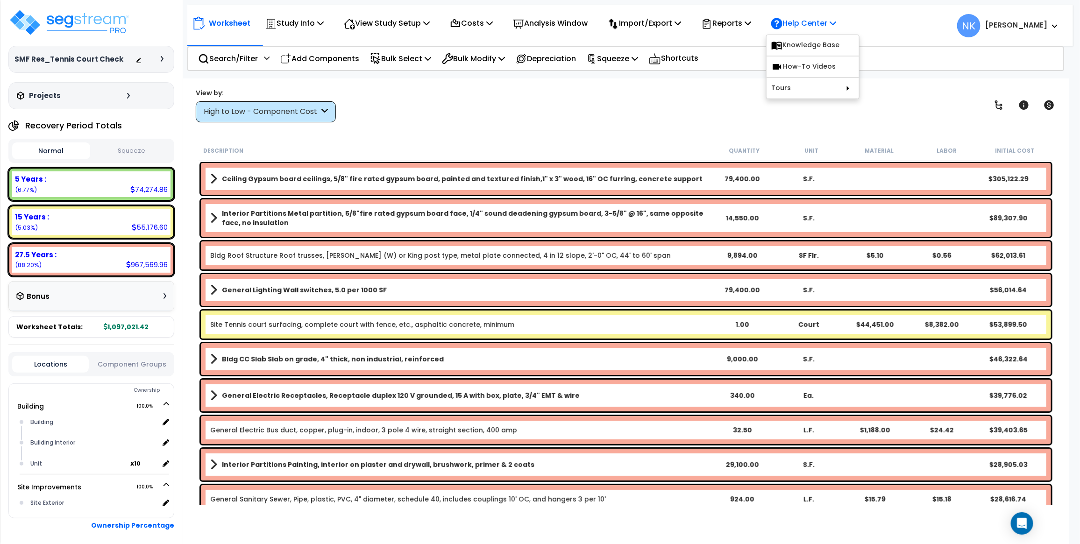
click at [809, 24] on p "Help Center" at bounding box center [803, 23] width 65 height 13
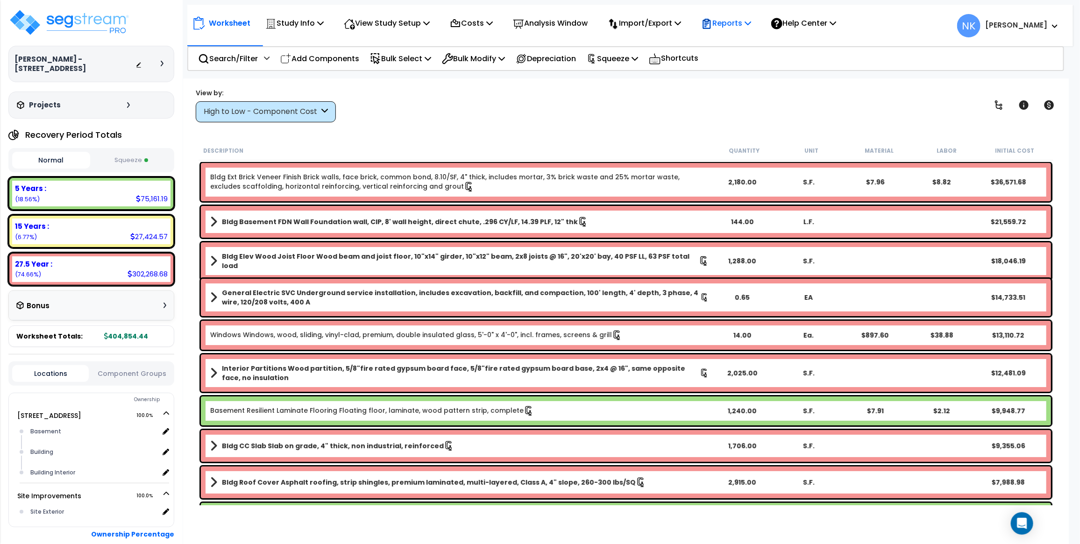
click at [712, 24] on icon at bounding box center [706, 23] width 11 height 11
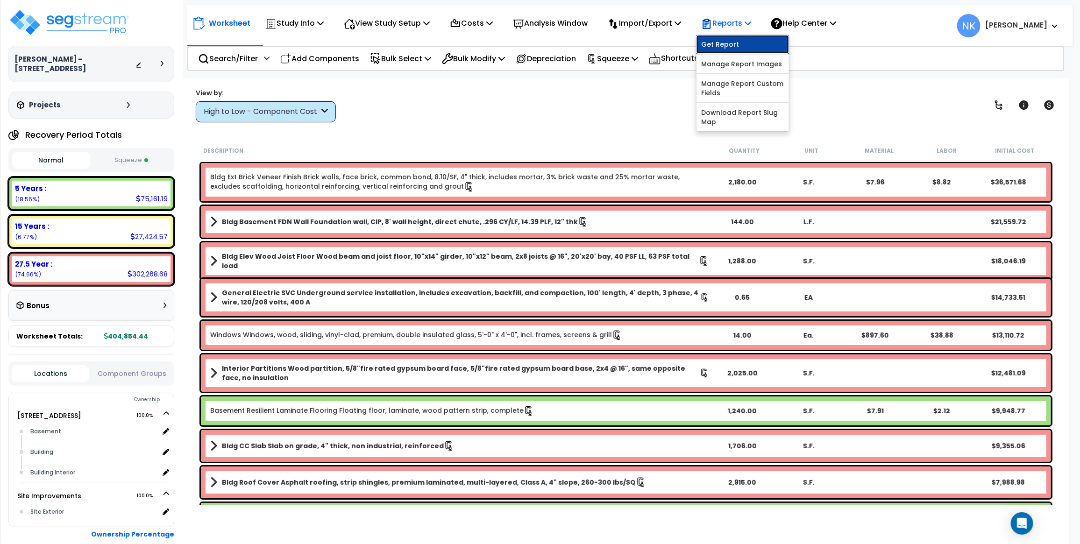
click at [722, 45] on link "Get Report" at bounding box center [743, 44] width 92 height 19
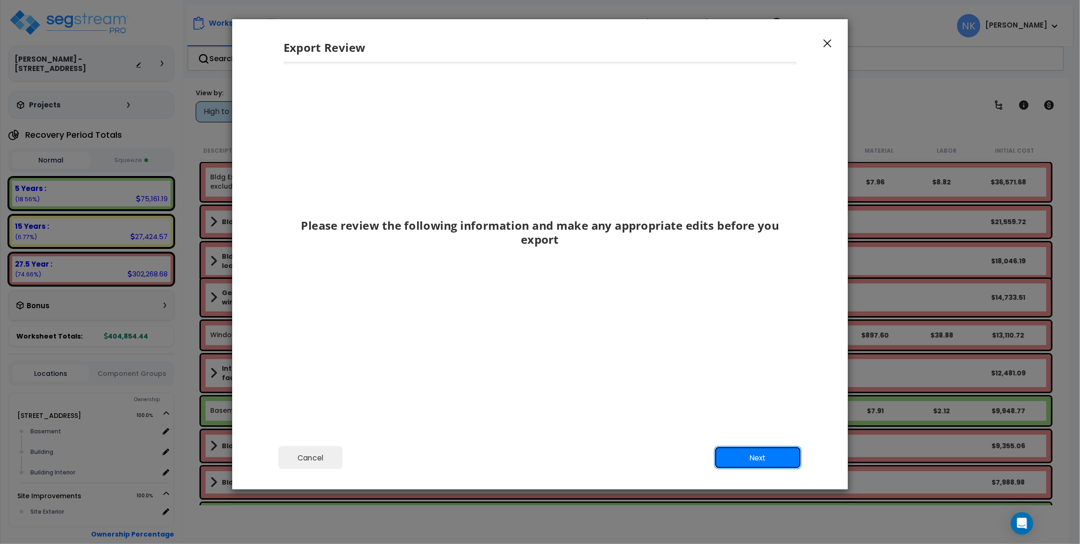
click at [793, 463] on button "Next" at bounding box center [757, 458] width 87 height 23
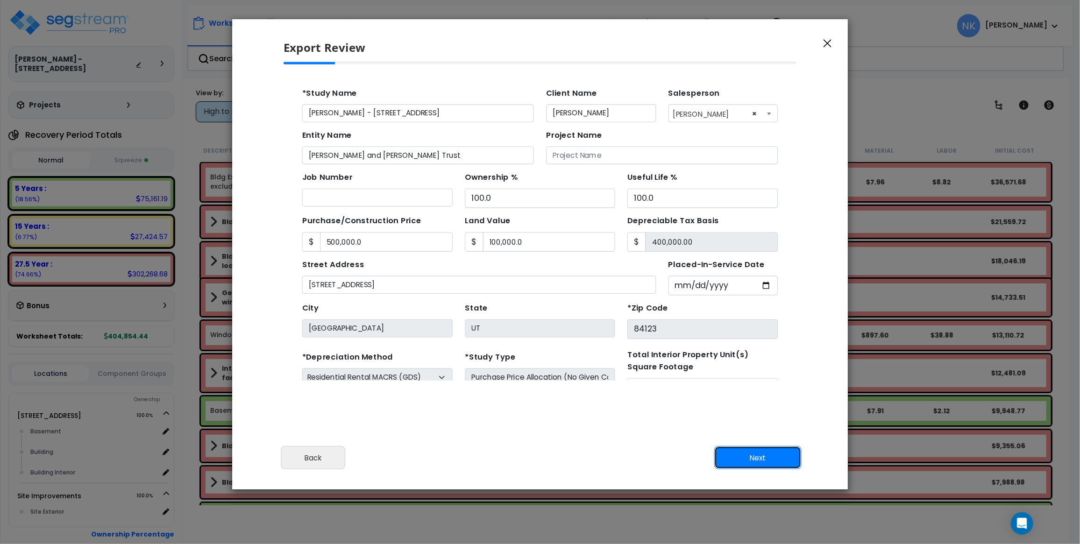
click at [774, 454] on button "Next" at bounding box center [757, 458] width 87 height 23
type input "500000"
type input "100000"
type input "9697"
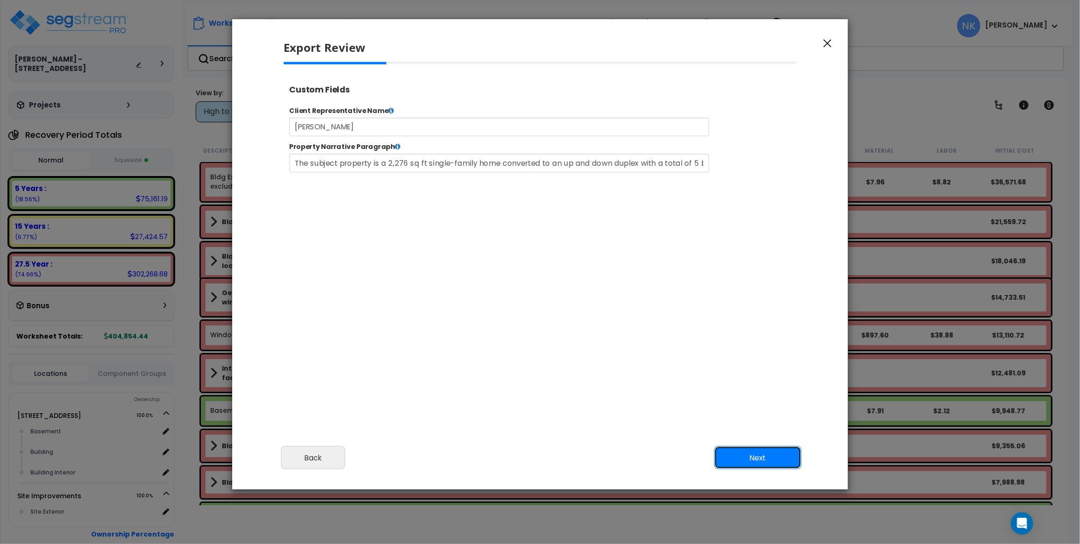
click at [751, 458] on button "Next" at bounding box center [757, 458] width 87 height 23
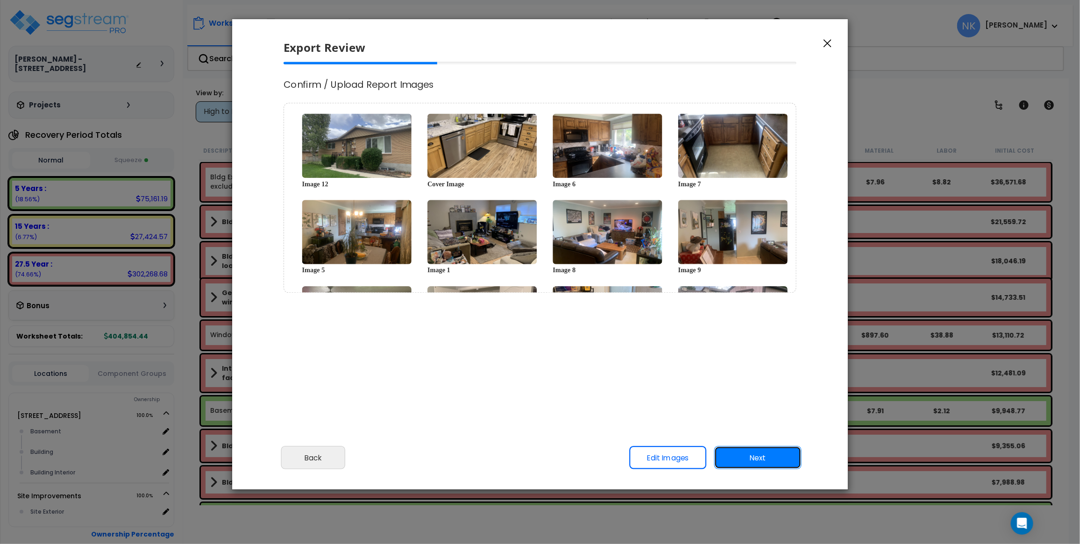
click at [762, 458] on button "Next" at bounding box center [757, 458] width 87 height 23
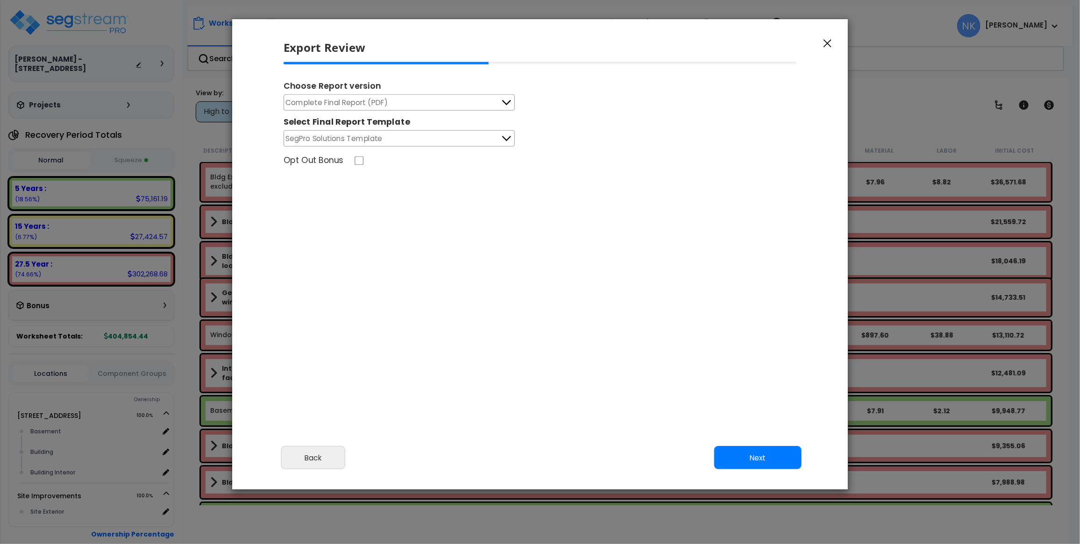
scroll to position [1, 0]
select select "2025"
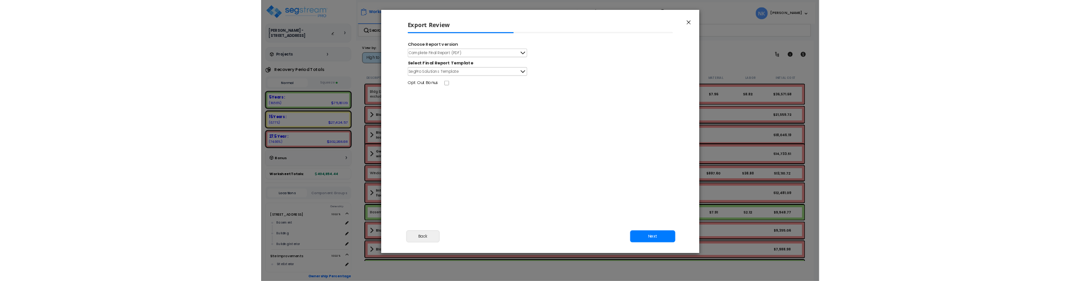
scroll to position [398, 25]
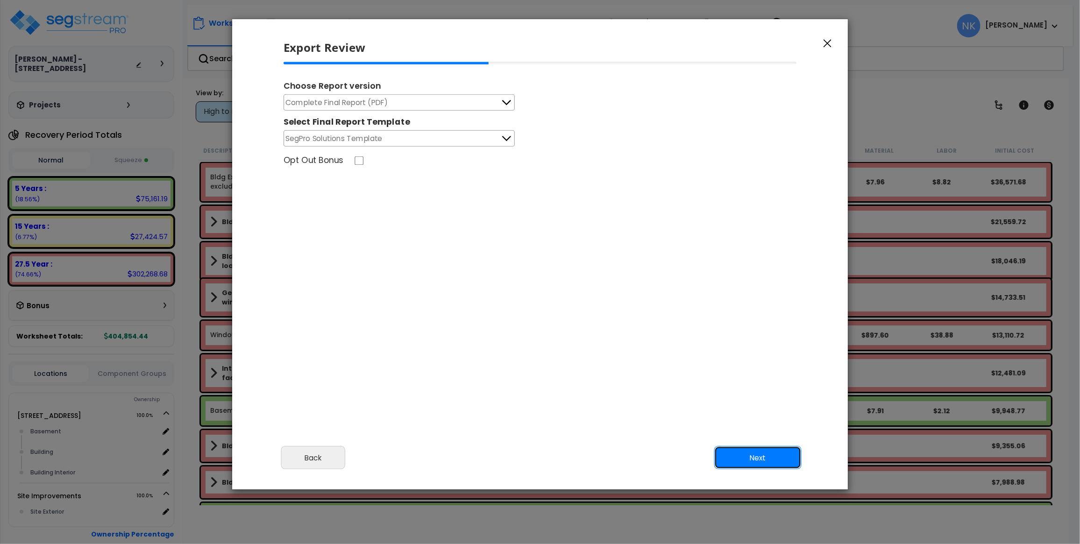
click at [761, 455] on button "Next" at bounding box center [757, 458] width 87 height 23
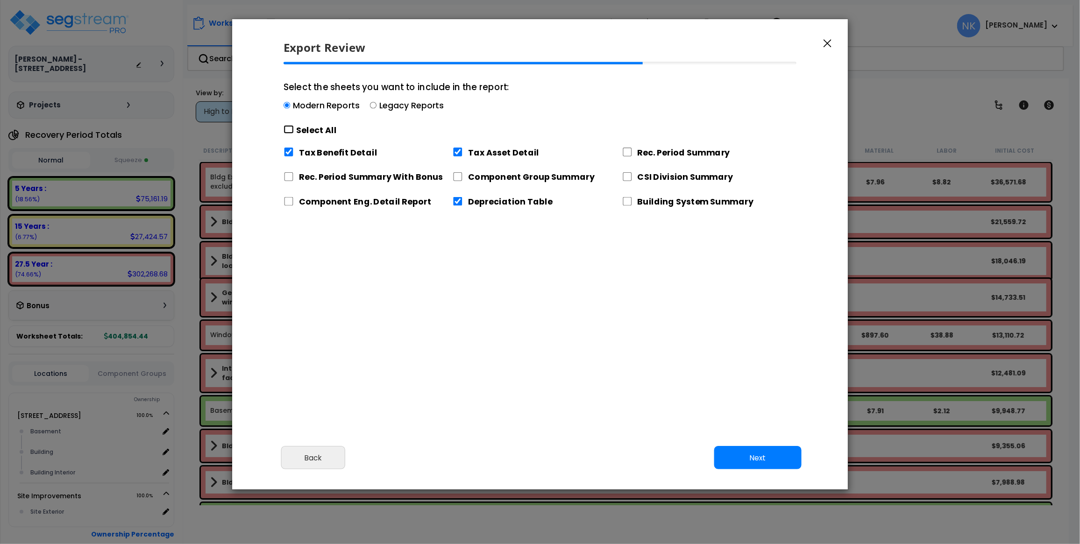
click at [285, 132] on input "Select the sheets you want to include in the report: Modern Reports Legacy Repo…" at bounding box center [289, 129] width 10 height 9
checkbox input "true"
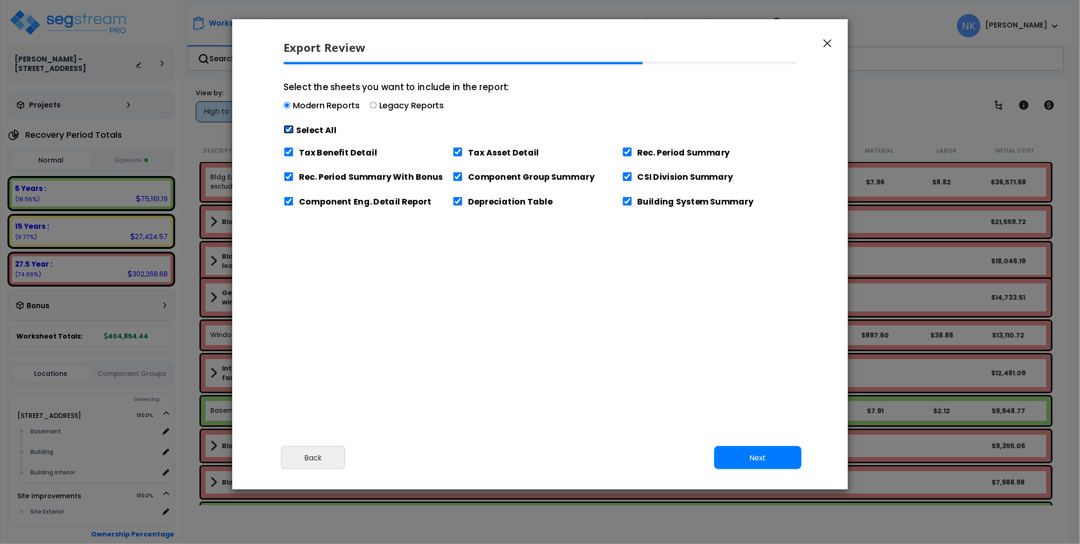
checkbox input "true"
click at [744, 455] on button "Next" at bounding box center [757, 458] width 87 height 23
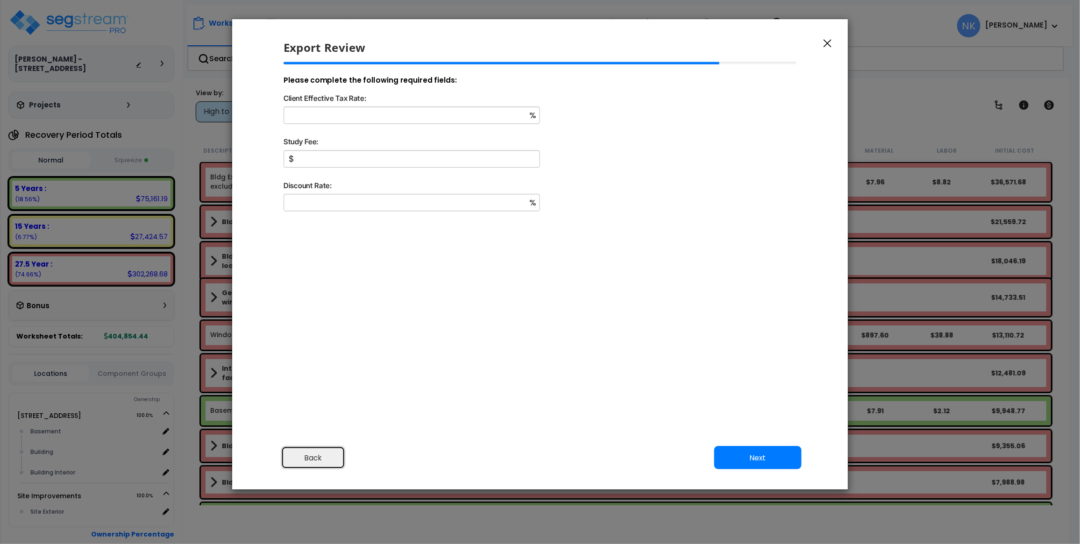
click at [305, 460] on button "Back" at bounding box center [313, 458] width 64 height 23
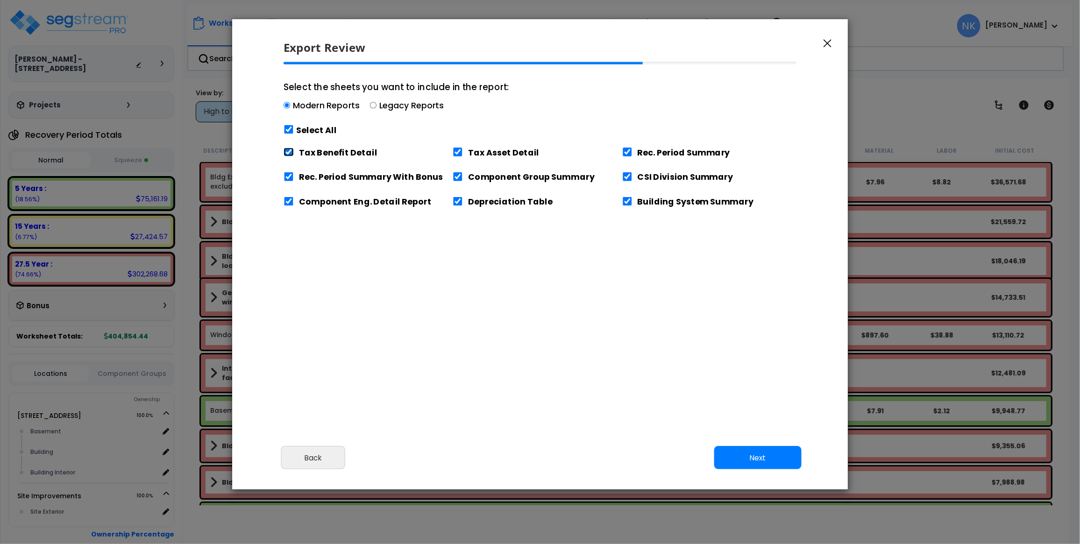
click at [286, 153] on input "Tax Benefit Detail" at bounding box center [289, 152] width 10 height 9
checkbox input "false"
click at [751, 459] on button "Next" at bounding box center [757, 458] width 87 height 23
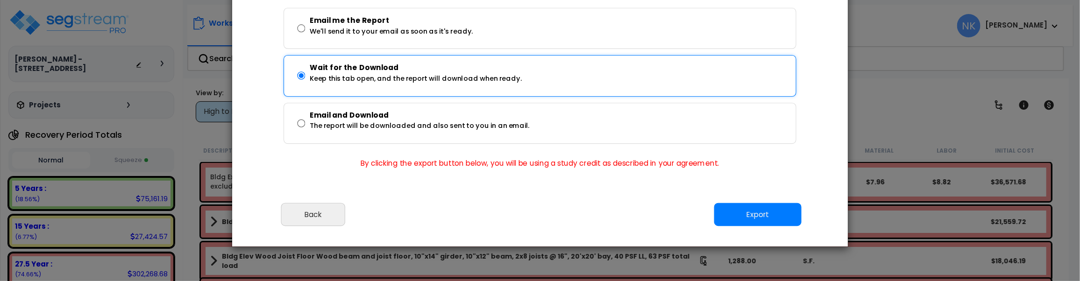
scroll to position [171, 0]
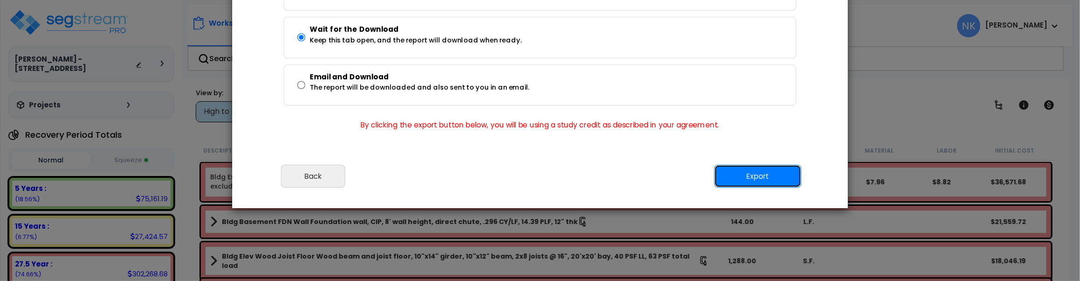
click at [729, 177] on button "Export" at bounding box center [757, 176] width 87 height 23
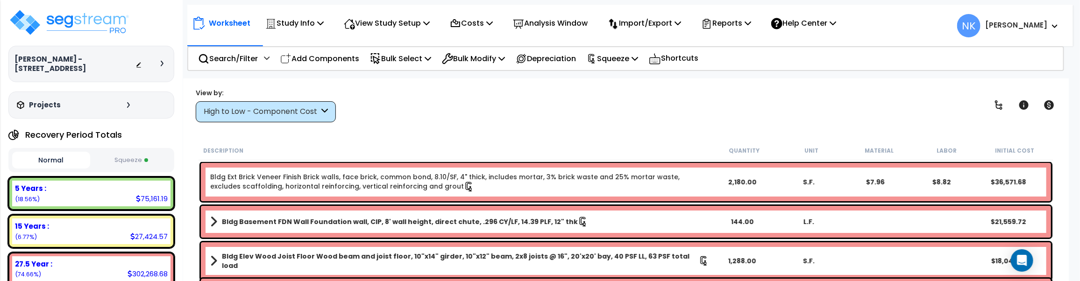
click at [715, 115] on div "View by: High to Low - Component Cost High to Low - Component Cost" at bounding box center [625, 105] width 867 height 35
click at [620, 122] on div "View by: High to Low - Component Cost High to Low - Component Cost" at bounding box center [625, 105] width 867 height 35
click at [598, 121] on div "View by: High to Low - Component Cost High to Low - Component Cost" at bounding box center [625, 105] width 867 height 35
click at [398, 129] on div "Worksheet Study Info Study Setup Add Property Unit Template study Clone study NK" at bounding box center [626, 218] width 886 height 281
click at [479, 103] on div "View by: High to Low - Component Cost High to Low - Component Cost" at bounding box center [625, 105] width 867 height 35
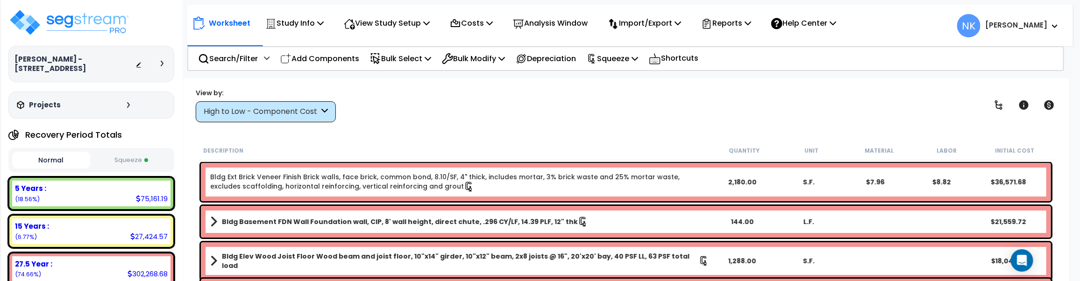
click at [516, 101] on div "View by: High to Low - Component Cost High to Low - Component Cost" at bounding box center [625, 105] width 867 height 35
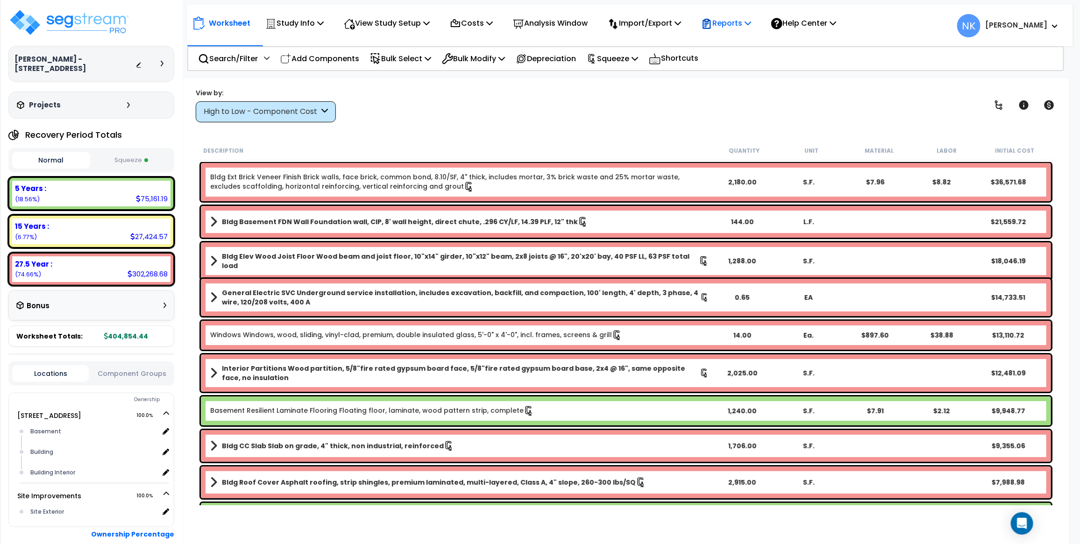
click at [736, 22] on p "Reports" at bounding box center [726, 23] width 50 height 13
click at [722, 55] on link "Manage Report Images" at bounding box center [743, 64] width 92 height 19
click at [737, 21] on p "Reports" at bounding box center [726, 23] width 50 height 13
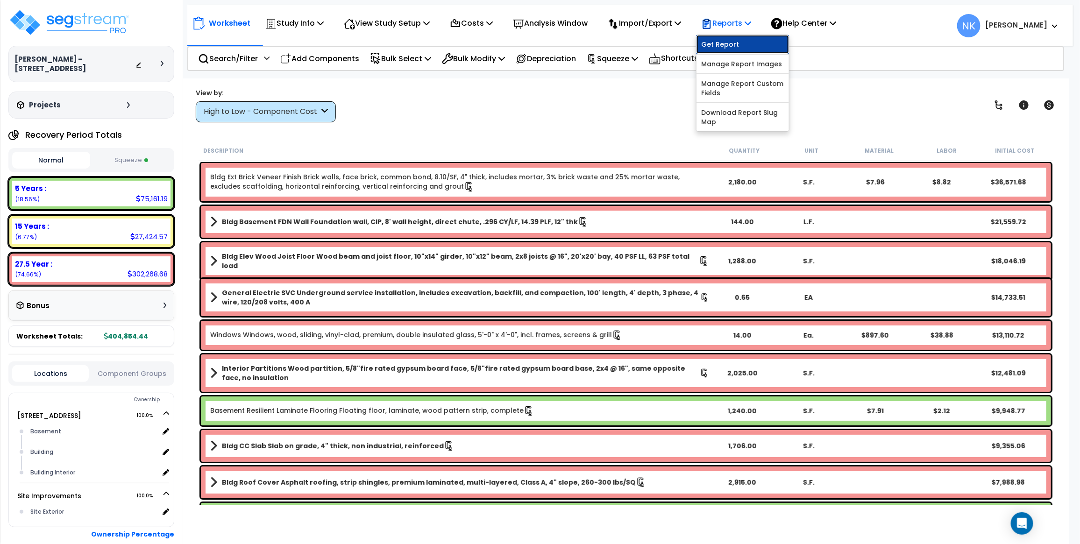
click at [734, 36] on link "Get Report" at bounding box center [743, 44] width 92 height 19
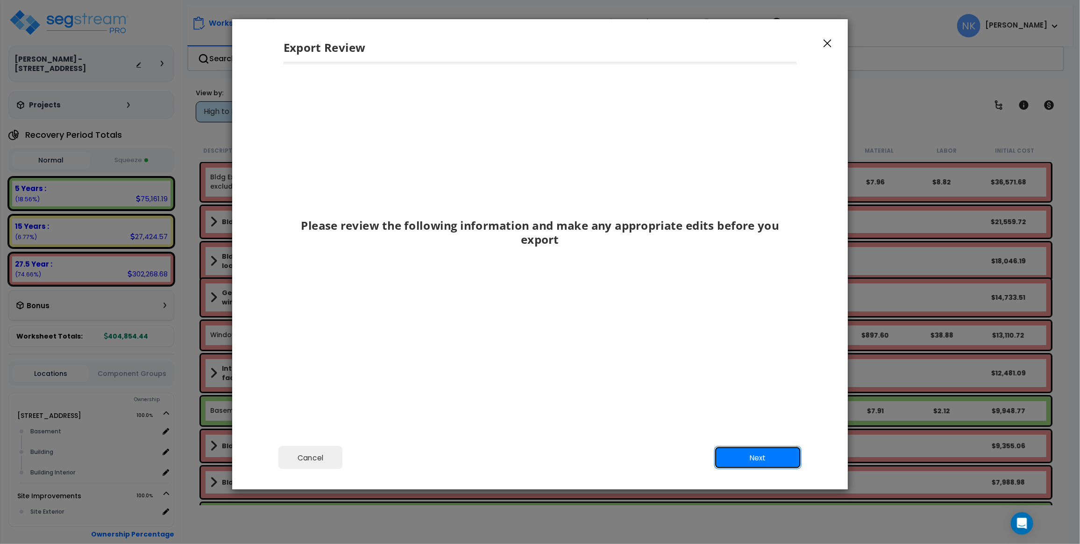
click at [741, 464] on button "Next" at bounding box center [757, 458] width 87 height 23
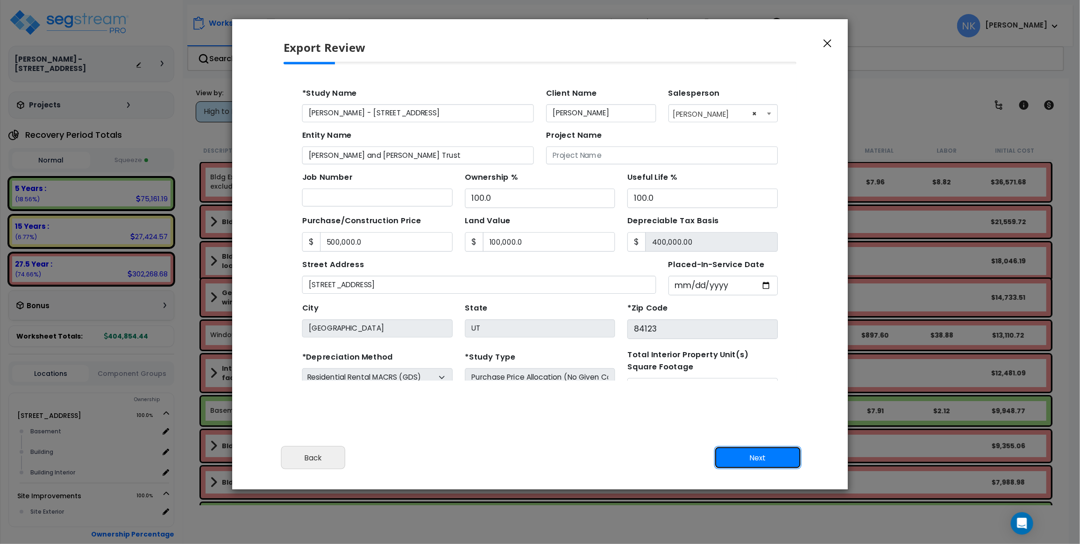
click at [741, 464] on button "Next" at bounding box center [757, 458] width 87 height 23
type input "500000"
type input "100000"
type input "9697"
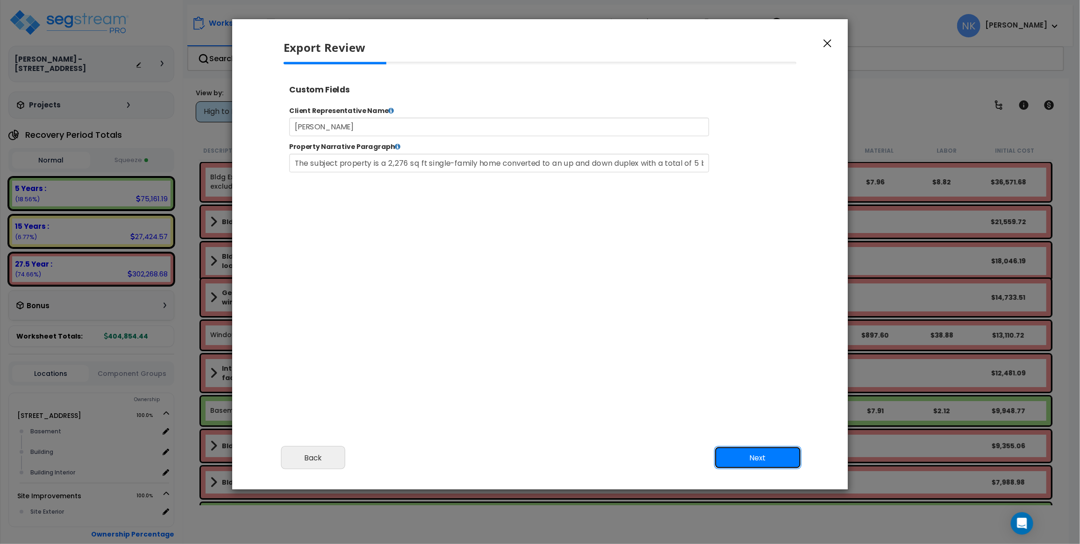
click at [738, 460] on button "Next" at bounding box center [757, 458] width 87 height 23
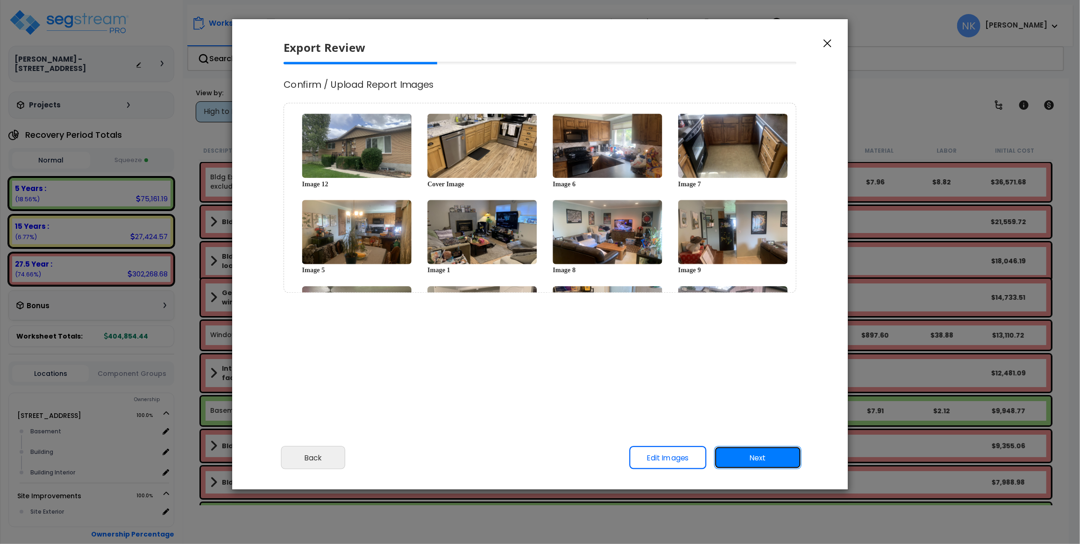
click at [738, 460] on button "Next" at bounding box center [757, 458] width 87 height 23
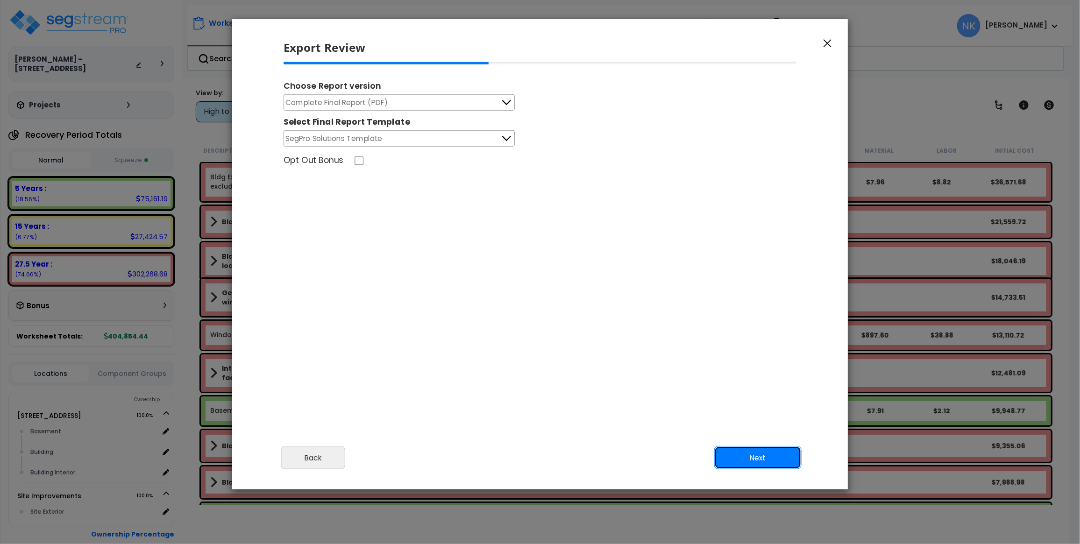
click at [742, 457] on button "Next" at bounding box center [757, 458] width 87 height 23
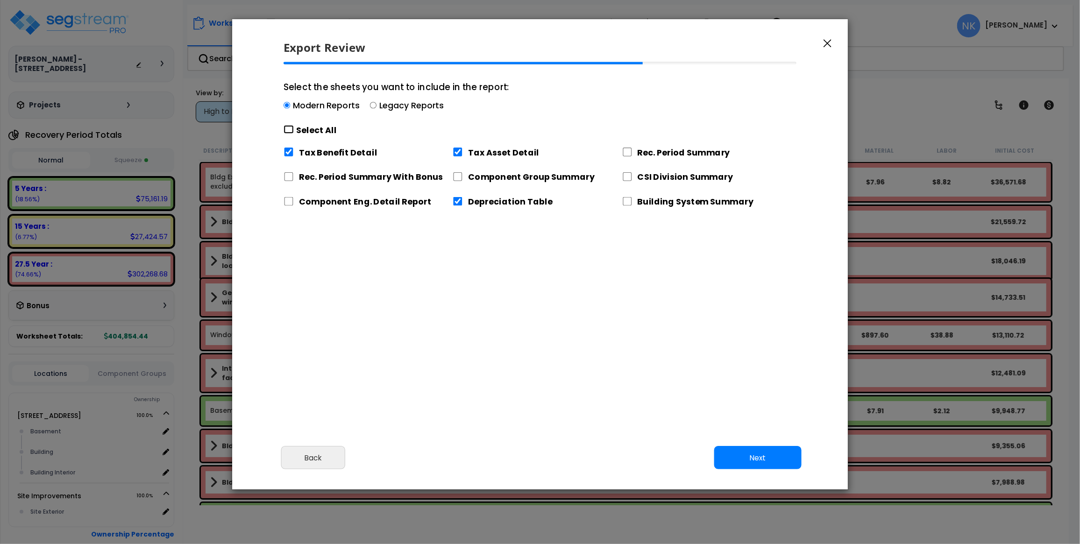
click at [290, 126] on input "Select the sheets you want to include in the report: Modern Reports Legacy Repo…" at bounding box center [289, 129] width 10 height 9
checkbox input "true"
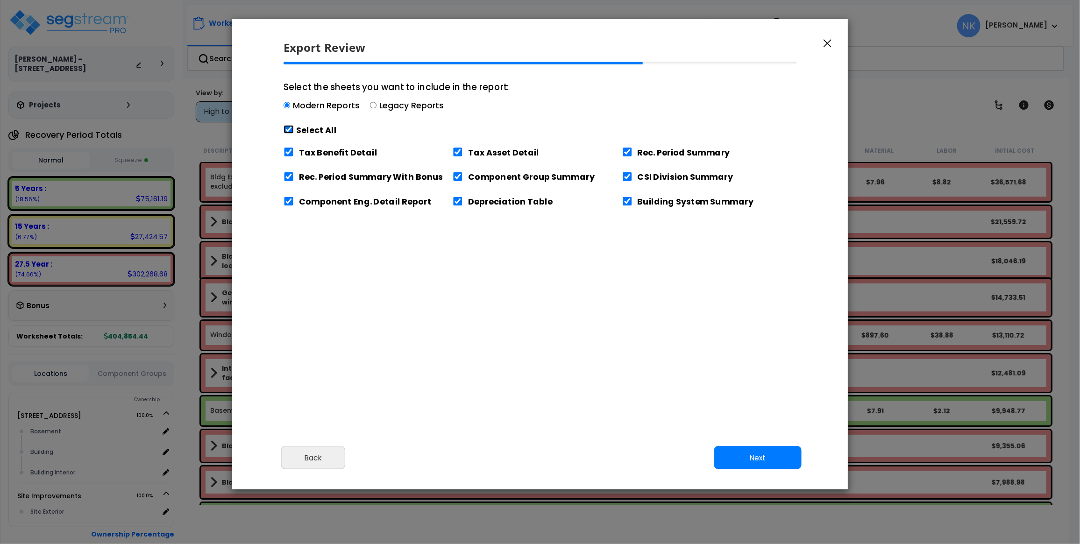
checkbox input "true"
type input "500,000.0"
type input "100,000.0"
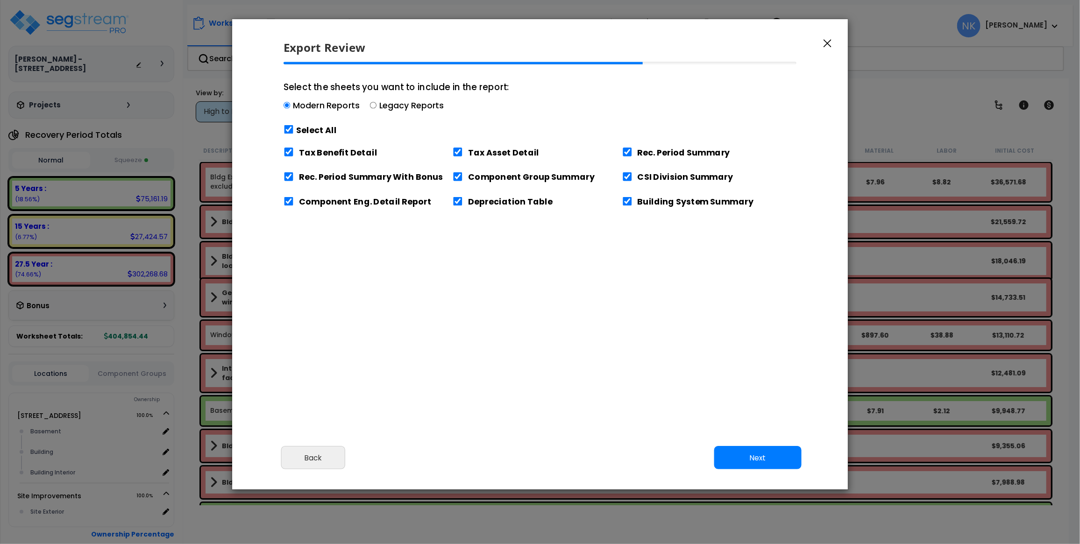
type input "9,697.0"
select select "2024"
click at [291, 148] on input "Tax Benefit Detail" at bounding box center [289, 152] width 10 height 9
checkbox input "false"
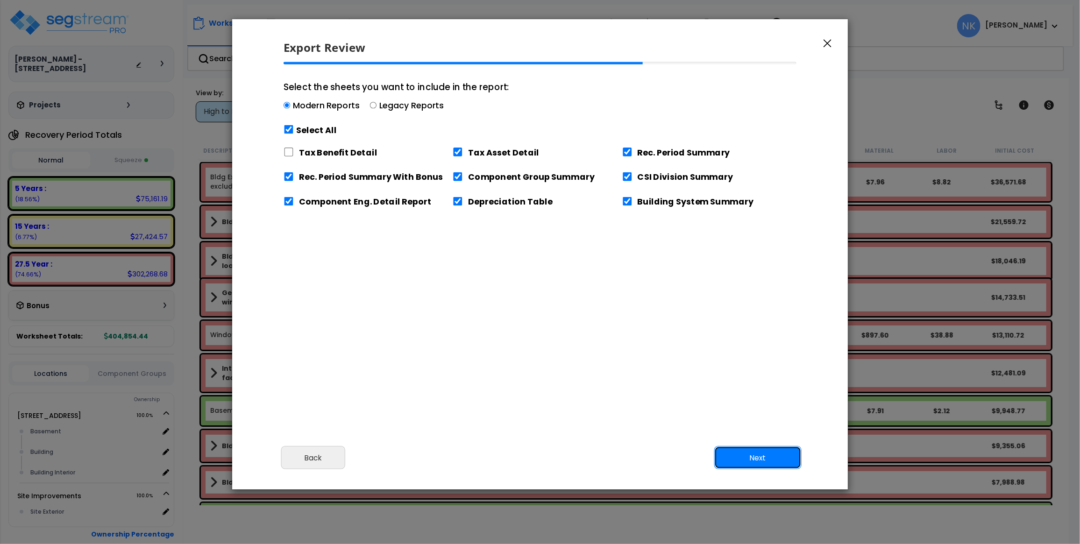
click at [748, 466] on button "Next" at bounding box center [757, 458] width 87 height 23
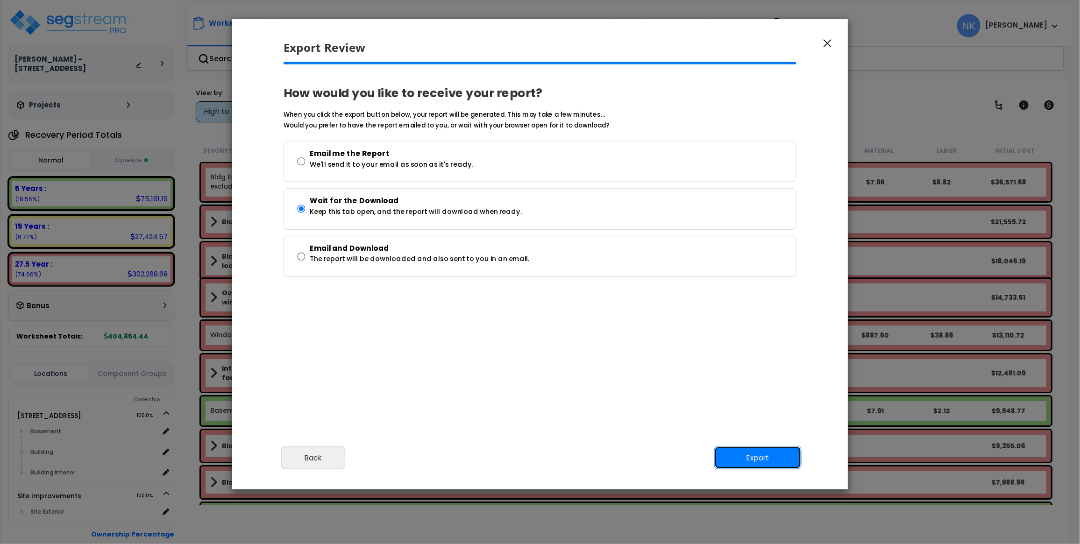
click at [747, 463] on button "Export" at bounding box center [757, 458] width 87 height 23
